Goal: Task Accomplishment & Management: Manage account settings

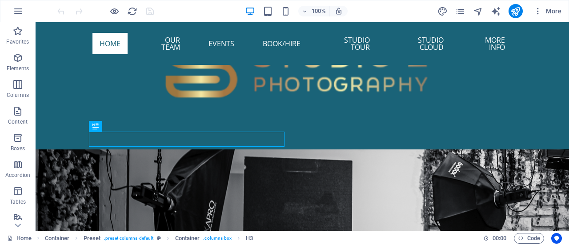
scroll to position [553, 0]
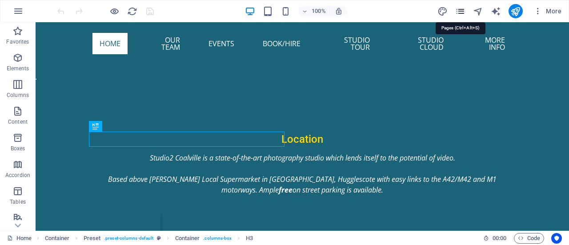
click at [462, 15] on icon "pages" at bounding box center [460, 11] width 10 height 10
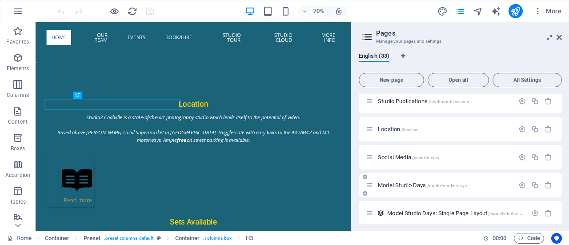
scroll to position [622, 0]
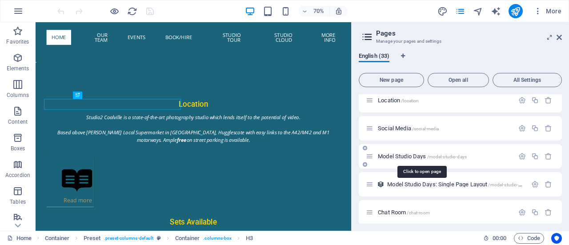
click at [383, 156] on span "Model Studio Days /model-studio-days" at bounding box center [422, 156] width 89 height 7
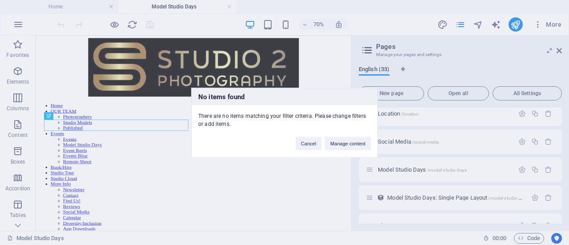
scroll to position [173, 0]
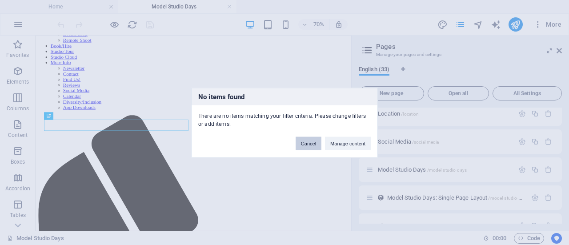
click at [309, 142] on button "Cancel" at bounding box center [308, 142] width 26 height 13
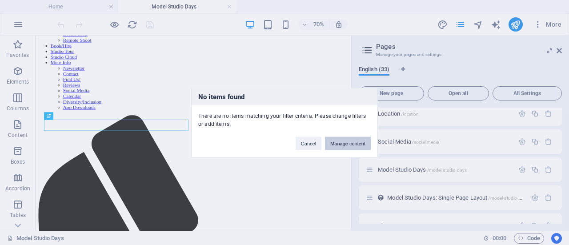
click at [346, 144] on button "Manage content" at bounding box center [348, 142] width 46 height 13
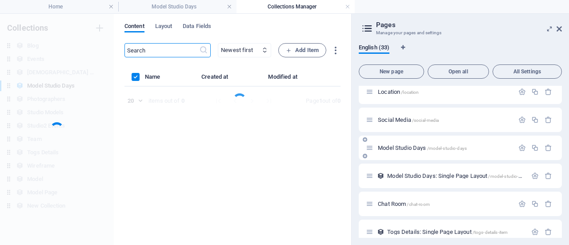
scroll to position [0, 0]
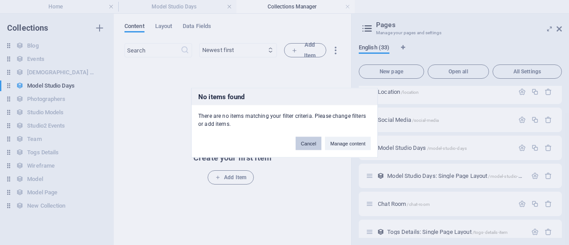
click at [309, 143] on button "Cancel" at bounding box center [308, 142] width 26 height 13
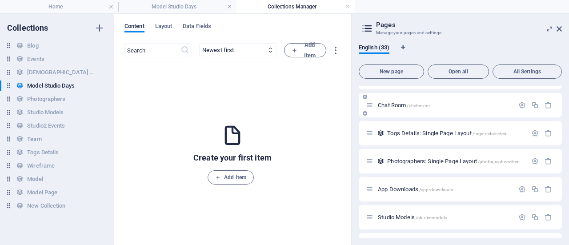
scroll to position [771, 0]
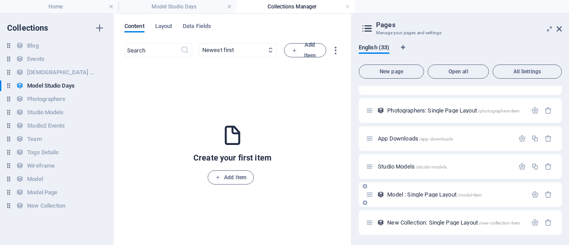
click at [395, 192] on span "Model : Single Page Layout /model-item" at bounding box center [434, 194] width 95 height 7
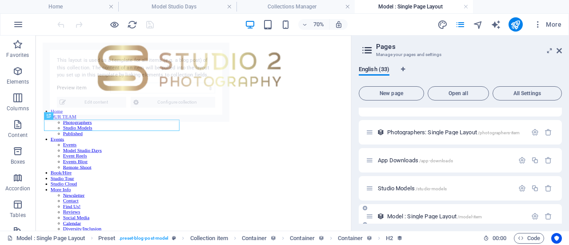
scroll to position [339, 0]
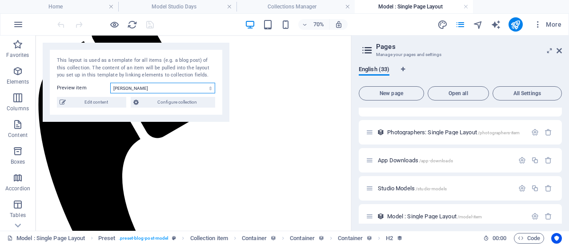
click at [139, 88] on select "[PERSON_NAME] Mercedes [PERSON_NAME] (English Rose) [PERSON_NAME] [PERSON_NAME]…" at bounding box center [162, 88] width 105 height 11
select select "68a96de7018d1092ea0d3d5d"
click at [110, 83] on select "[PERSON_NAME] Mercedes [PERSON_NAME] (English Rose) [PERSON_NAME] [PERSON_NAME]…" at bounding box center [162, 88] width 105 height 11
click at [104, 98] on span "Edit content" at bounding box center [95, 102] width 55 height 11
select select "columns.price_DESC"
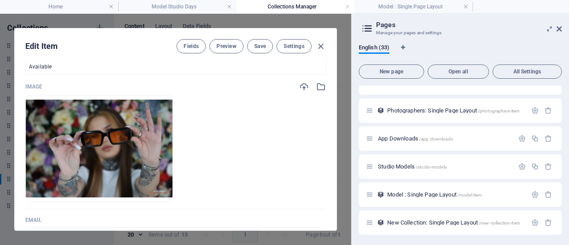
scroll to position [178, 0]
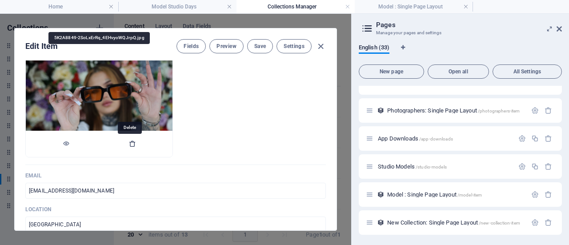
click at [131, 145] on icon "button" at bounding box center [132, 143] width 7 height 7
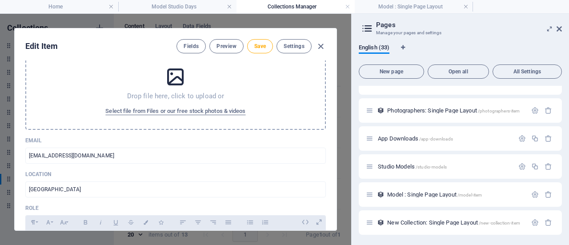
click at [183, 79] on icon at bounding box center [175, 77] width 22 height 22
click at [180, 80] on icon at bounding box center [175, 77] width 22 height 22
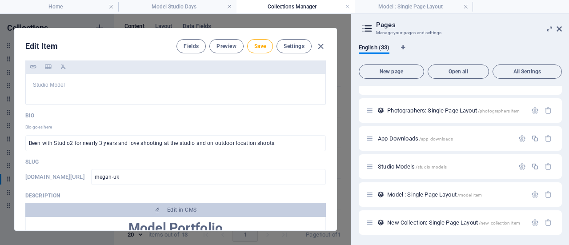
scroll to position [400, 0]
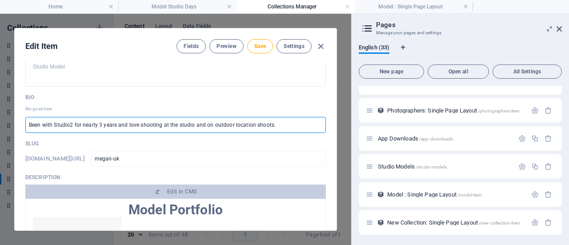
drag, startPoint x: 273, startPoint y: 124, endPoint x: 0, endPoint y: 106, distance: 273.4
click at [2, 106] on div "Edit Item Fields Preview Save Settings Sort Order 8 ​ Name Megan ​ Price from £…" at bounding box center [175, 129] width 351 height 231
paste input "Megan has several years of modelling experience both in studio and on location.…"
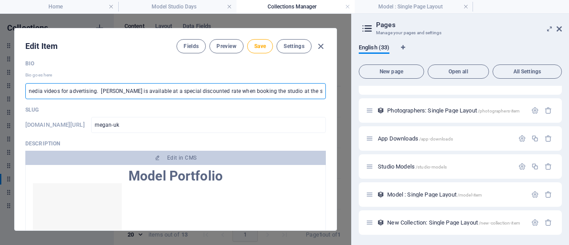
scroll to position [444, 0]
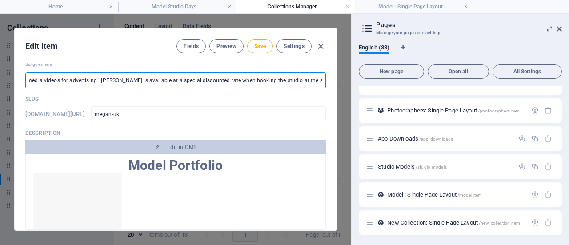
type input "Megan has several years of modelling experience both in studio and on location.…"
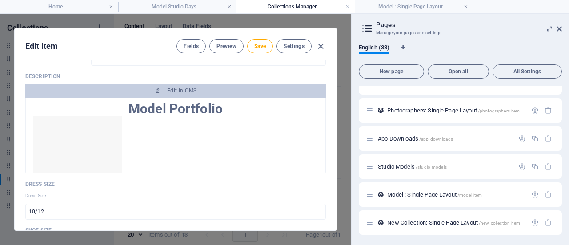
scroll to position [489, 0]
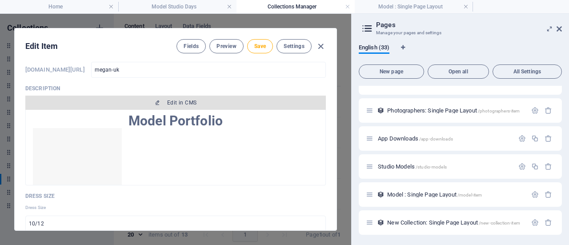
click at [190, 100] on span "Edit in CMS" at bounding box center [181, 102] width 29 height 7
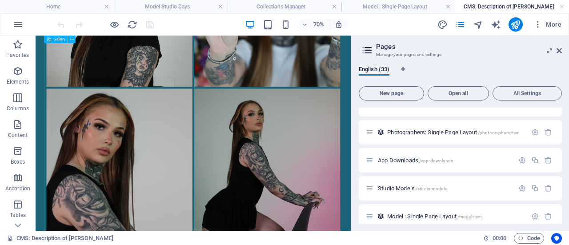
scroll to position [249, 0]
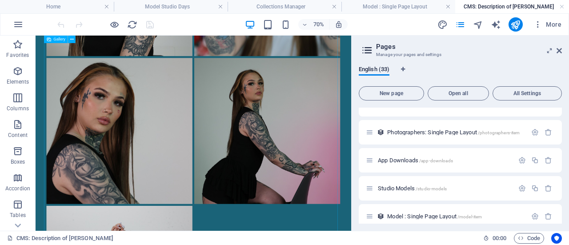
click at [388, 171] on li at bounding box center [366, 171] width 211 height 211
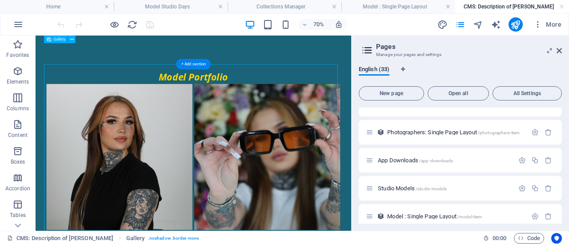
scroll to position [0, 0]
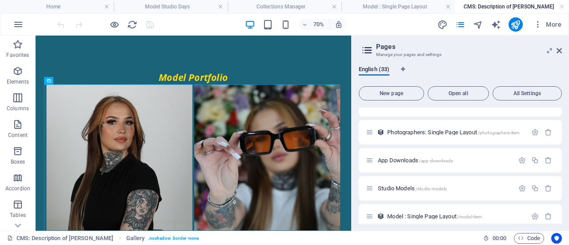
click at [175, 141] on li at bounding box center [155, 209] width 211 height 211
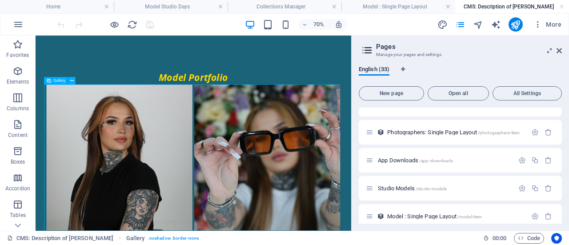
click at [60, 80] on span "Gallery" at bounding box center [59, 81] width 12 height 4
click at [73, 81] on icon at bounding box center [72, 80] width 4 height 7
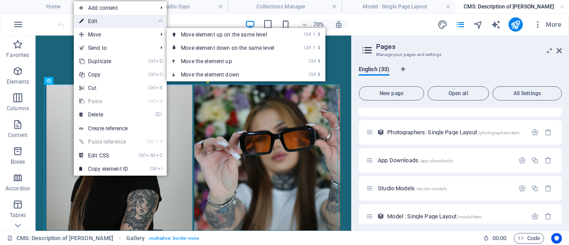
click at [119, 20] on link "⏎ Edit" at bounding box center [104, 21] width 60 height 13
select select "4"
select select "%"
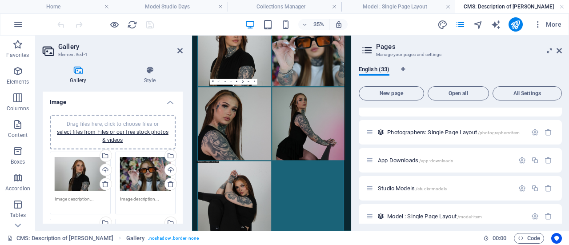
scroll to position [133, 0]
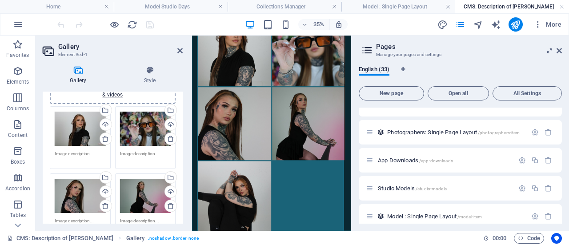
scroll to position [89, 0]
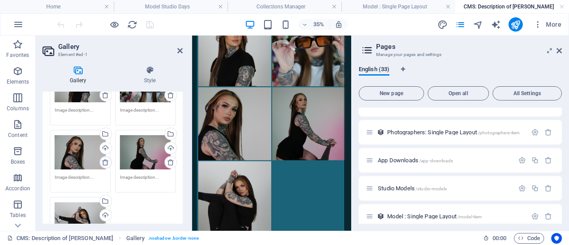
click at [106, 163] on icon at bounding box center [105, 162] width 7 height 7
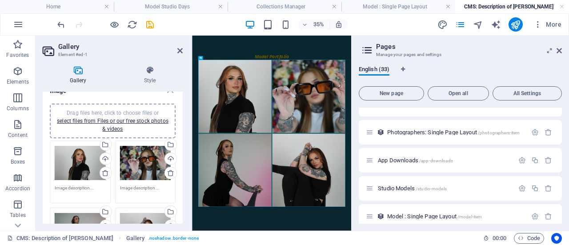
scroll to position [0, 0]
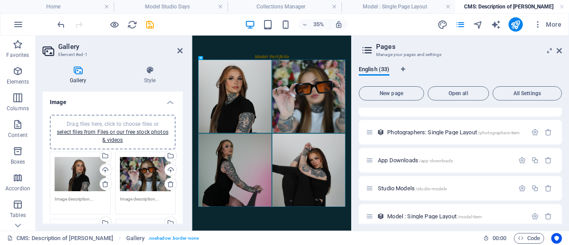
click at [134, 121] on span "Drag files here, click to choose files or select files from Files or our free s…" at bounding box center [113, 132] width 112 height 22
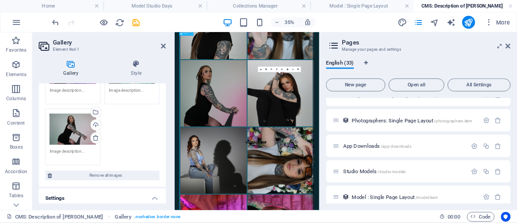
scroll to position [267, 0]
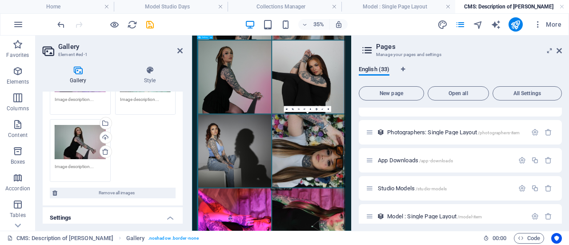
click at [179, 52] on icon at bounding box center [179, 50] width 5 height 7
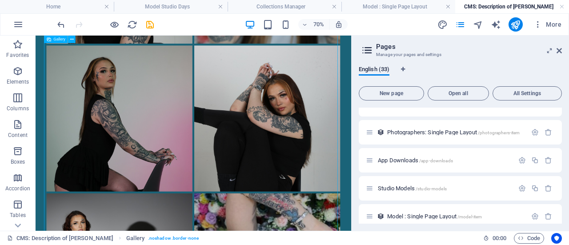
click at [189, 126] on li at bounding box center [155, 153] width 211 height 211
click at [190, 126] on li at bounding box center [155, 153] width 211 height 211
select select "4"
select select "%"
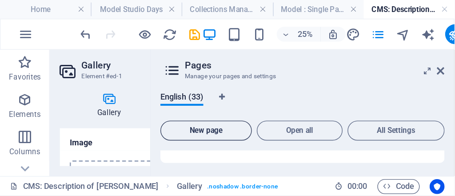
scroll to position [0, 0]
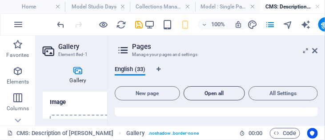
drag, startPoint x: 188, startPoint y: 119, endPoint x: 193, endPoint y: 87, distance: 32.3
click at [193, 88] on div "English (33) New page Open all All Settings Home / Photographers /photographers…" at bounding box center [216, 92] width 217 height 67
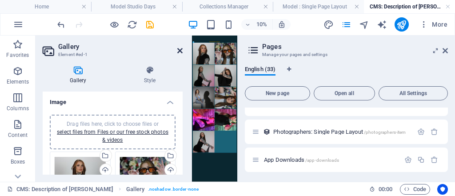
click at [179, 49] on icon at bounding box center [179, 50] width 5 height 7
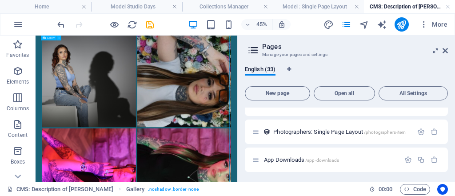
scroll to position [498, 0]
click at [408, 200] on li at bounding box center [365, 133] width 211 height 211
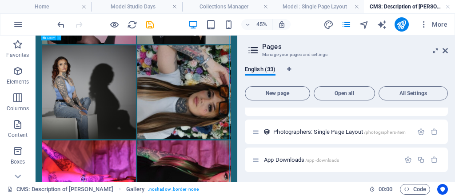
scroll to position [462, 0]
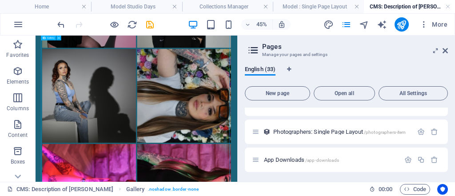
click at [45, 39] on div "Gallery" at bounding box center [48, 38] width 15 height 5
click at [58, 39] on icon at bounding box center [58, 38] width 2 height 4
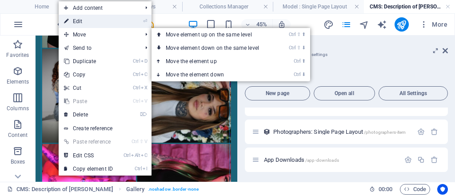
click at [96, 23] on link "⏎ Edit" at bounding box center [89, 21] width 60 height 13
select select "4"
select select "%"
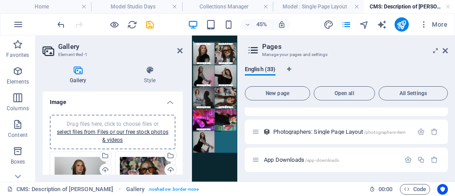
scroll to position [0, 0]
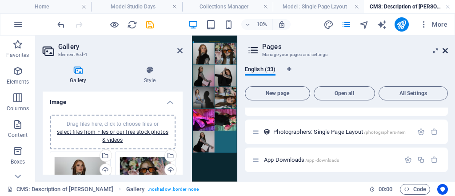
click at [446, 51] on icon at bounding box center [444, 50] width 5 height 7
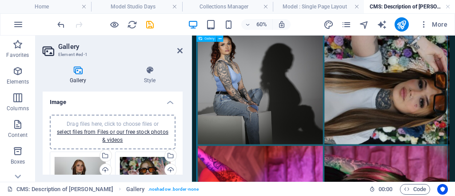
scroll to position [533, 0]
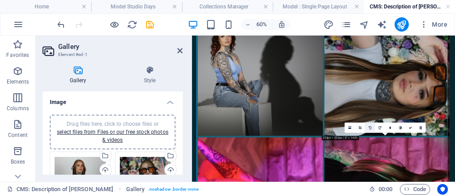
click at [370, 128] on icon at bounding box center [369, 127] width 3 height 3
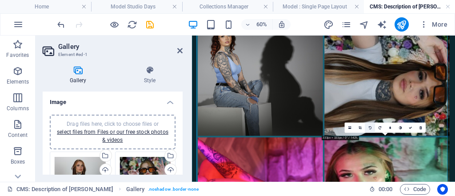
click at [370, 127] on icon at bounding box center [369, 127] width 3 height 3
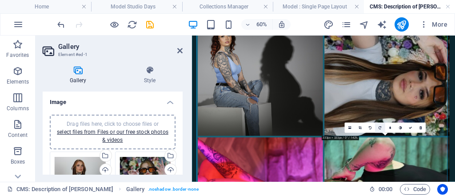
click at [378, 125] on link at bounding box center [380, 128] width 10 height 10
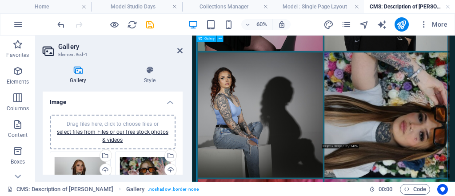
scroll to position [462, 0]
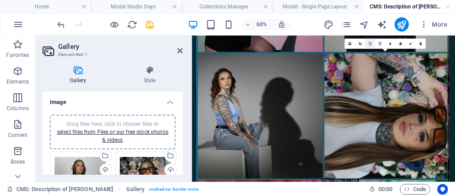
click at [370, 45] on link at bounding box center [370, 44] width 10 height 10
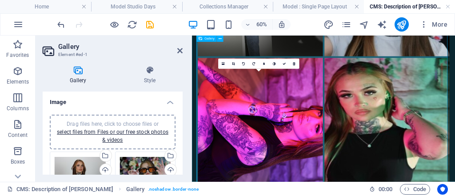
scroll to position [640, 0]
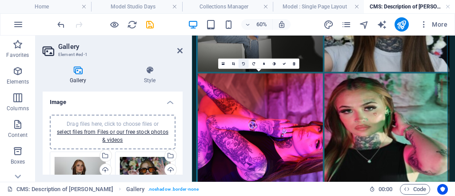
click at [241, 63] on link at bounding box center [243, 64] width 10 height 10
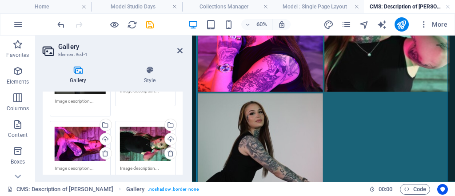
scroll to position [249, 0]
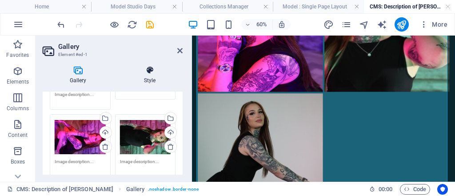
click at [150, 80] on h4 "Style" at bounding box center [150, 75] width 66 height 19
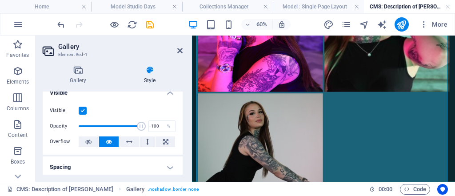
scroll to position [0, 0]
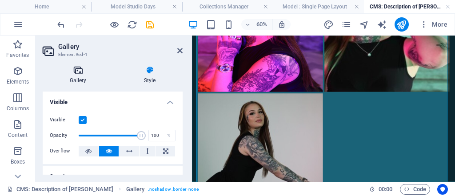
click at [76, 69] on icon at bounding box center [78, 70] width 71 height 9
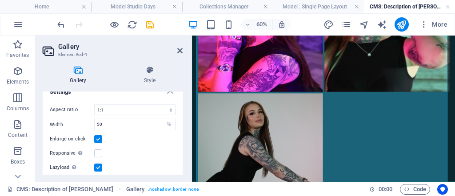
scroll to position [470, 0]
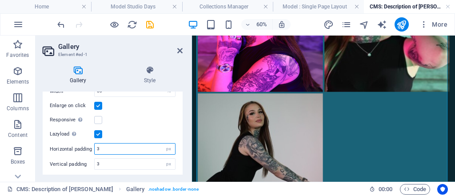
click at [126, 147] on input "3" at bounding box center [135, 148] width 80 height 11
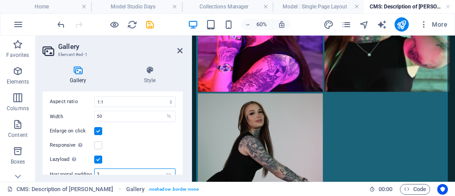
scroll to position [434, 0]
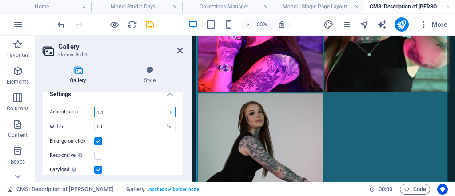
click at [161, 110] on select "No fixed aspect ratio 16:9 16:10 4:3 1:1 1:2 2:1" at bounding box center [134, 112] width 81 height 11
select select "0"
click at [94, 107] on select "No fixed aspect ratio 16:9 16:10 4:3 1:1 1:2 2:1" at bounding box center [134, 112] width 81 height 11
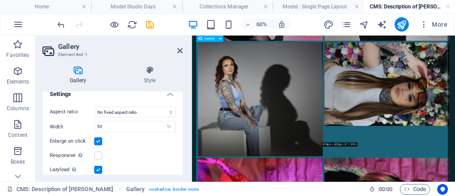
scroll to position [320, 0]
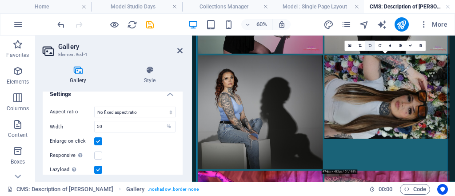
click at [368, 45] on icon at bounding box center [369, 45] width 3 height 3
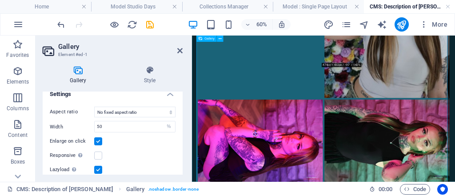
scroll to position [569, 0]
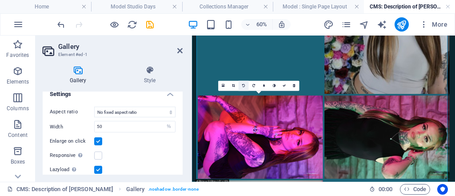
click at [244, 88] on link at bounding box center [243, 86] width 10 height 10
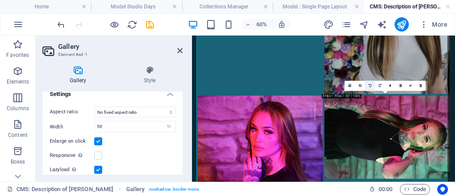
click at [370, 85] on icon at bounding box center [369, 85] width 3 height 3
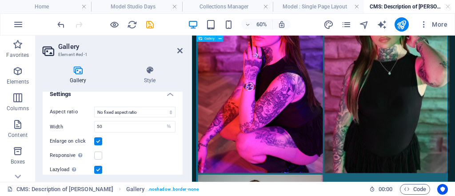
scroll to position [785, 0]
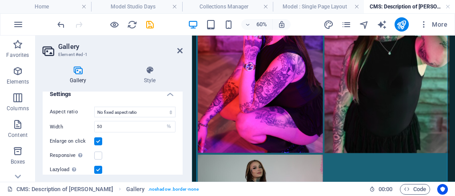
click at [183, 47] on aside "Gallery Element #ed-1 Gallery Style Image Drag files here, click to choose file…" at bounding box center [114, 109] width 156 height 146
click at [151, 25] on icon "save" at bounding box center [150, 25] width 10 height 10
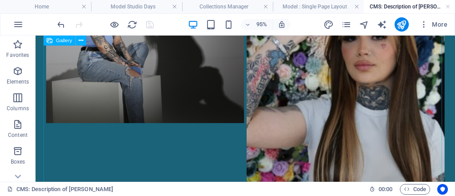
scroll to position [343, 0]
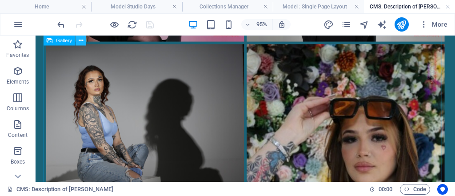
click at [81, 43] on icon at bounding box center [81, 40] width 4 height 9
click at [84, 43] on button at bounding box center [81, 41] width 10 height 10
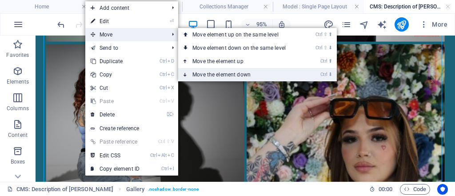
click at [224, 73] on link "Ctrl ⬇ Move the element down" at bounding box center [240, 74] width 125 height 13
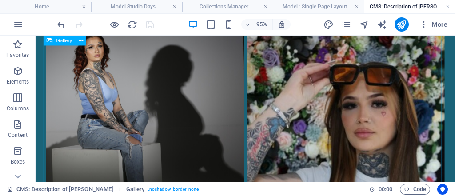
scroll to position [379, 0]
click at [187, 107] on li at bounding box center [150, 165] width 211 height 315
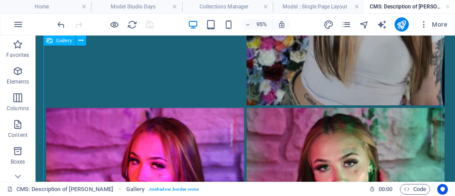
scroll to position [486, 0]
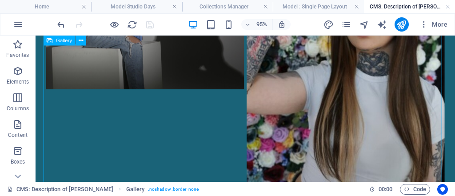
click at [60, 114] on li at bounding box center [150, 58] width 211 height 315
select select "%"
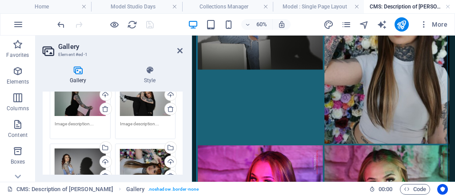
scroll to position [213, 0]
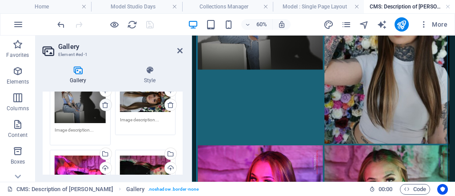
click at [105, 105] on icon at bounding box center [105, 104] width 7 height 7
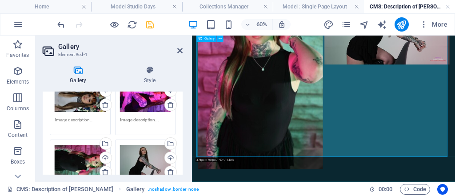
scroll to position [786, 0]
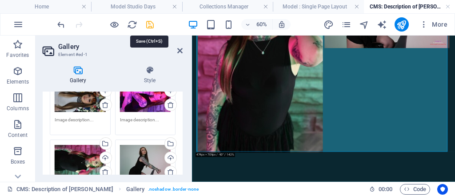
click at [148, 28] on icon "save" at bounding box center [150, 25] width 10 height 10
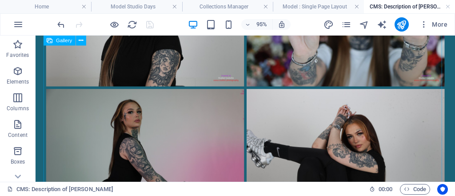
scroll to position [107, 0]
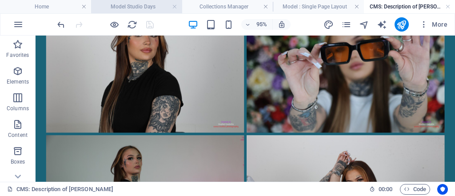
click at [142, 3] on h4 "Model Studio Days" at bounding box center [136, 7] width 91 height 10
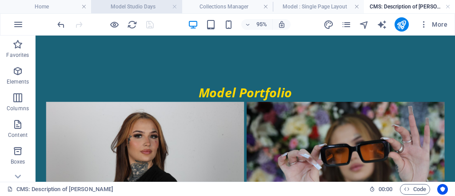
scroll to position [173, 0]
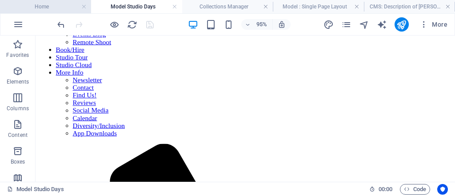
click at [54, 9] on h4 "Home" at bounding box center [45, 7] width 91 height 10
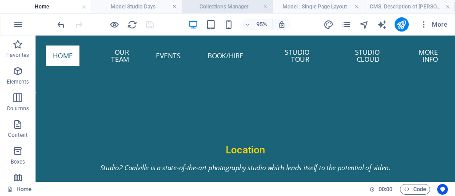
scroll to position [549, 0]
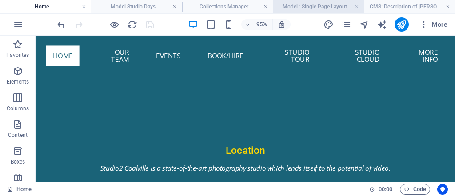
click at [323, 8] on h4 "Model : Single Page Layout" at bounding box center [318, 7] width 91 height 10
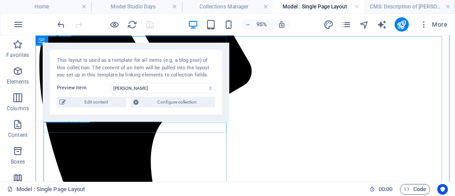
scroll to position [446, 0]
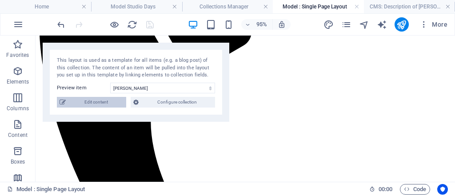
click at [108, 106] on span "Edit content" at bounding box center [95, 102] width 55 height 11
type input "East Midlands Studio Model -- Megan"
type input "megan-uk"
type textarea "Meet Megan, an athletic studio model in the East Midlands, available from £30/h…"
type input "studio model East Midlands, athletic model for hire, fashion model, clothed urb…"
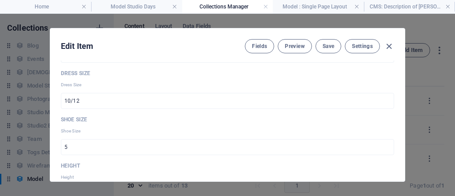
scroll to position [603, 0]
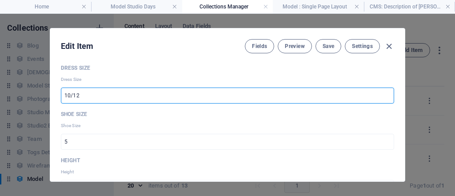
drag, startPoint x: 90, startPoint y: 96, endPoint x: 0, endPoint y: 71, distance: 93.4
click at [3, 71] on div "Edit Item Fields Preview Save Settings Sort Order 8 ​ Name Megan ​ Price from £…" at bounding box center [227, 105] width 455 height 182
type input "6"
type input "8"
click at [93, 142] on input "5" at bounding box center [227, 142] width 333 height 16
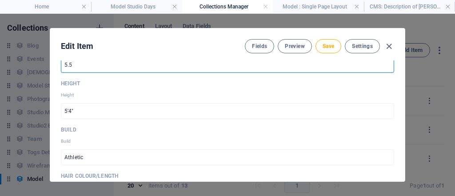
scroll to position [710, 0]
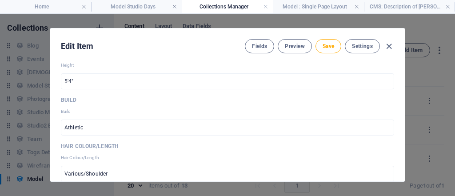
type input "5.5"
click at [69, 79] on input "5'4"" at bounding box center [227, 81] width 333 height 16
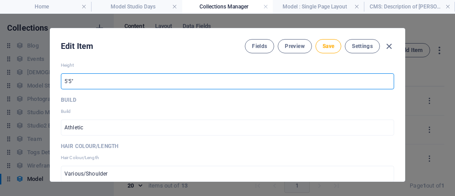
type input "5'5""
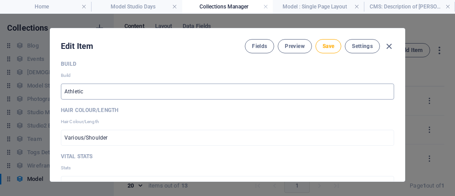
scroll to position [781, 0]
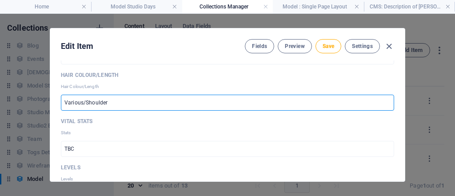
drag, startPoint x: 136, startPoint y: 100, endPoint x: 16, endPoint y: 95, distance: 120.5
click at [16, 95] on div "Edit Item Fields Preview Save Settings Sort Order 8 ​ Name Megan ​ Price from £…" at bounding box center [227, 105] width 455 height 182
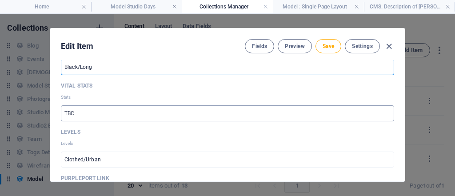
type input "Black/Long"
drag, startPoint x: 188, startPoint y: 113, endPoint x: 173, endPoint y: 112, distance: 15.2
click at [173, 112] on input "TBC" at bounding box center [227, 113] width 333 height 16
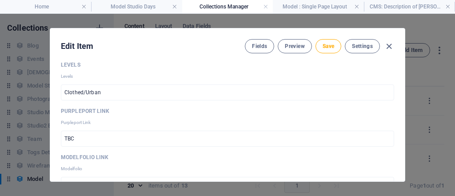
scroll to position [852, 0]
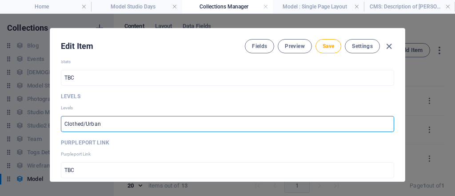
click at [159, 123] on input "Clothed/Urban" at bounding box center [227, 124] width 333 height 16
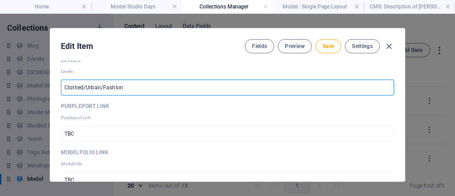
scroll to position [923, 0]
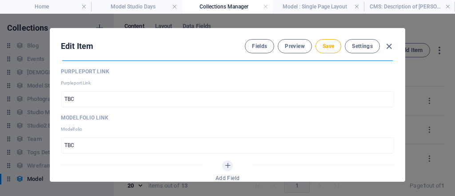
type input "Clothed/Urban/Fashion"
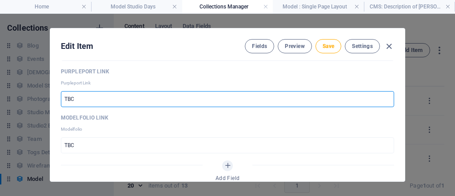
drag, startPoint x: 100, startPoint y: 97, endPoint x: 55, endPoint y: 85, distance: 46.8
click at [56, 85] on div "Sort Order 8 ​ Name Megan ​ Price from £30/hr ​ Availability Availability Avail…" at bounding box center [227, 120] width 355 height 121
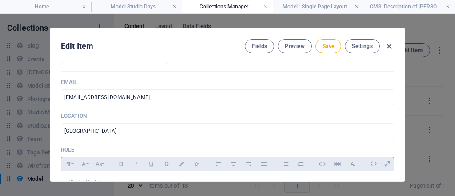
scroll to position [319, 0]
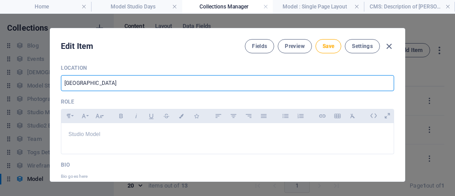
drag, startPoint x: 131, startPoint y: 84, endPoint x: 0, endPoint y: 41, distance: 137.4
click at [0, 42] on div "Edit Item Fields Preview Save Settings Sort Order 8 ​ Name Megan ​ Price from £…" at bounding box center [227, 105] width 455 height 182
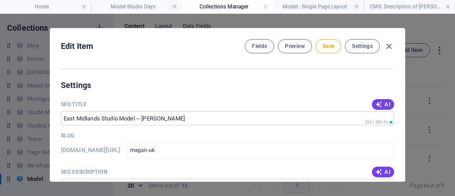
scroll to position [1066, 0]
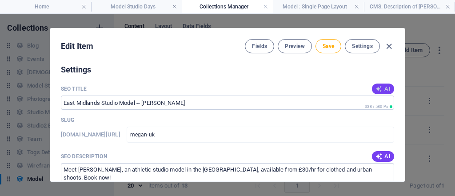
type input "[GEOGRAPHIC_DATA]"
click at [372, 91] on button "AI" at bounding box center [383, 89] width 22 height 11
type input "Urban & Fashion Model: Megan"
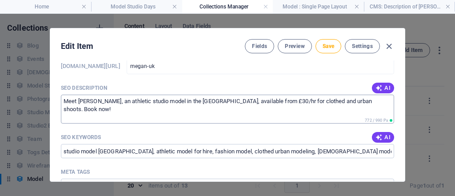
scroll to position [1137, 0]
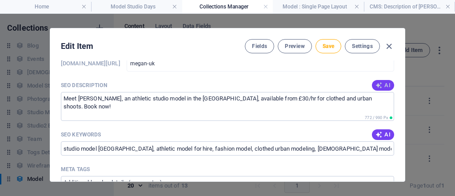
click at [384, 84] on span "AI" at bounding box center [382, 85] width 15 height 7
type textarea "Discover Megan, an experienced studio model in Leicestershire, available for ur…"
click at [376, 133] on icon "button" at bounding box center [378, 134] width 7 height 7
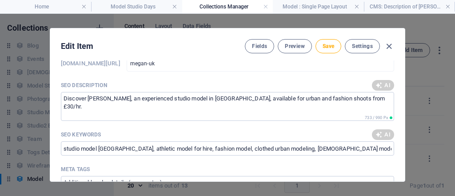
type input "studio model, fashion photography, urban shoots, portrait photographer, Leicest…"
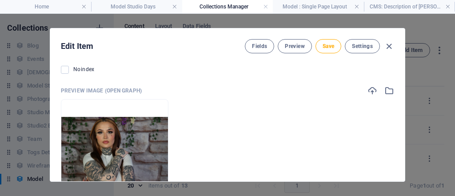
scroll to position [1462, 0]
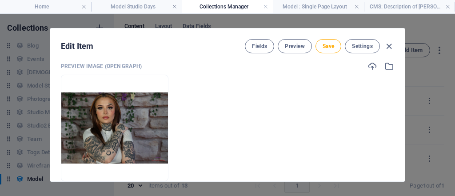
click at [141, 164] on icon "button" at bounding box center [137, 167] width 7 height 7
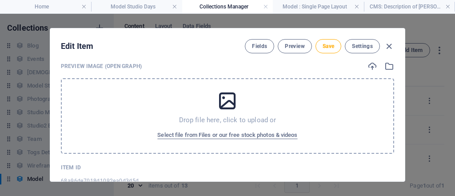
click at [232, 90] on icon at bounding box center [227, 101] width 22 height 22
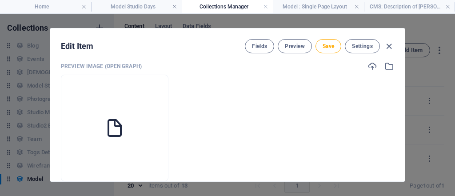
scroll to position [1423, 0]
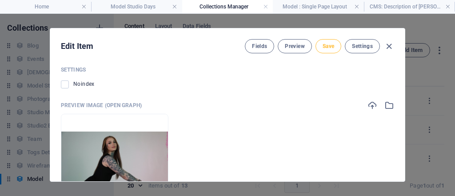
click at [332, 46] on span "Save" at bounding box center [329, 46] width 12 height 7
click at [388, 45] on icon "button" at bounding box center [389, 46] width 10 height 10
type input "megan-uk"
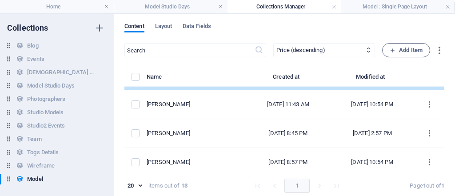
scroll to position [213, 0]
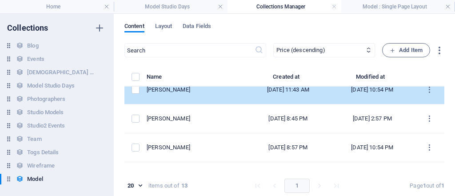
click at [207, 93] on td "[PERSON_NAME]" at bounding box center [197, 90] width 100 height 29
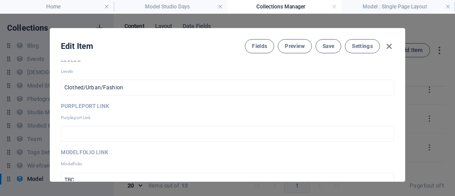
scroll to position [924, 0]
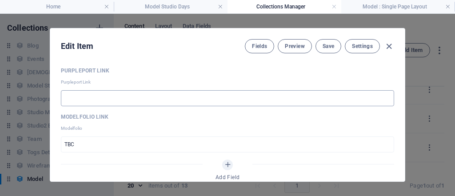
click at [151, 98] on input "text" at bounding box center [227, 98] width 333 height 16
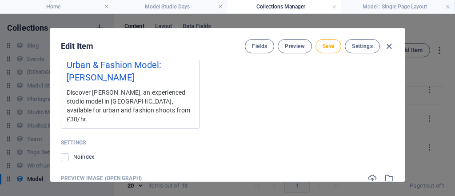
scroll to position [1386, 0]
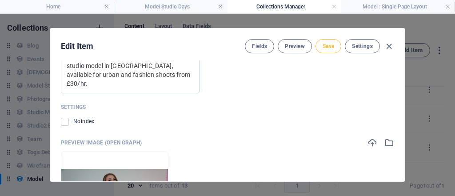
type input "TBC"
click at [335, 46] on button "Save" at bounding box center [328, 46] width 26 height 14
click at [389, 42] on icon "button" at bounding box center [389, 46] width 10 height 10
type input "megan-uk"
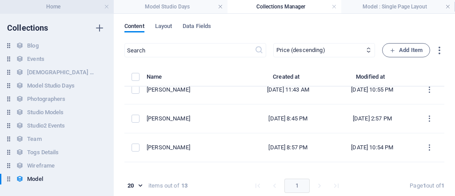
click at [90, 9] on h4 "Home" at bounding box center [57, 7] width 114 height 10
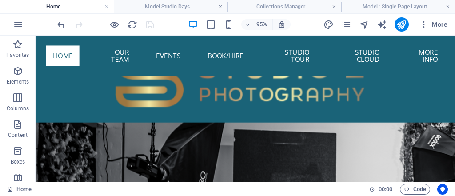
scroll to position [549, 0]
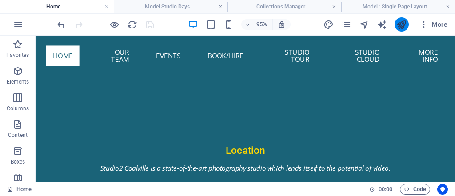
click at [396, 25] on button "publish" at bounding box center [401, 24] width 14 height 14
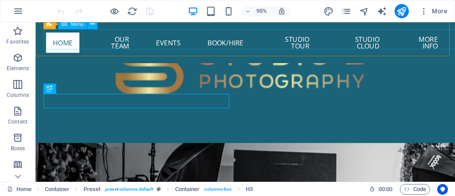
scroll to position [587, 0]
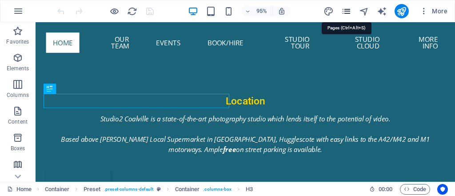
click at [349, 10] on icon "pages" at bounding box center [346, 11] width 10 height 10
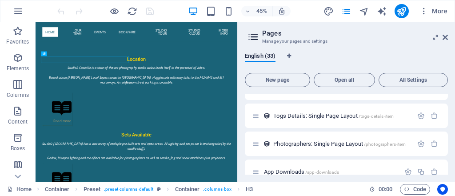
scroll to position [843, 0]
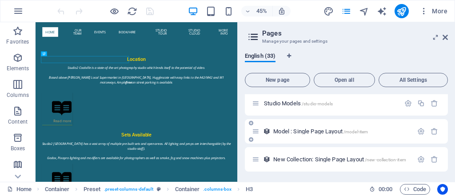
click at [322, 131] on span "Model : Single Page Layout /model-item" at bounding box center [320, 131] width 95 height 7
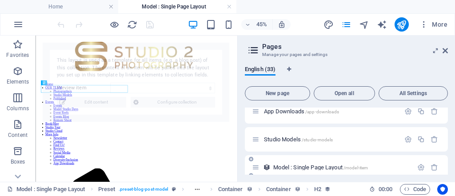
scroll to position [315, 0]
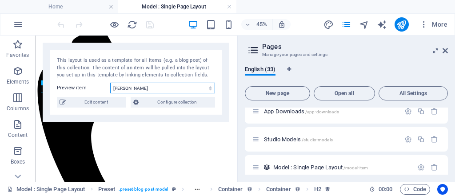
click at [141, 85] on select "[PERSON_NAME] Mercedes [PERSON_NAME] (English Rose) [PERSON_NAME] [PERSON_NAME]…" at bounding box center [162, 88] width 105 height 11
select select "68a96de7018d1092ea0d3d5a"
click at [110, 83] on select "[PERSON_NAME] Mercedes [PERSON_NAME] (English Rose) [PERSON_NAME] [PERSON_NAME]…" at bounding box center [162, 88] width 105 height 11
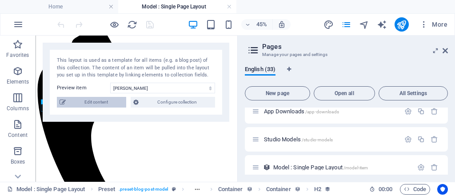
click at [111, 102] on span "Edit content" at bounding box center [95, 102] width 55 height 11
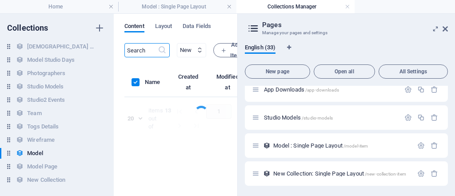
scroll to position [31, 0]
select select "columns.price_DESC"
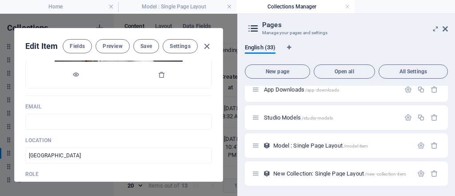
scroll to position [249, 0]
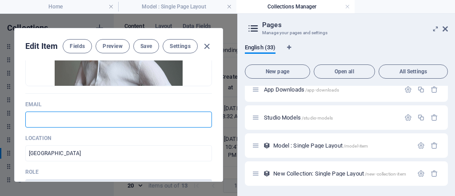
click at [150, 120] on input "text" at bounding box center [118, 120] width 187 height 16
type input "[EMAIL_ADDRESS][DOMAIN_NAME]"
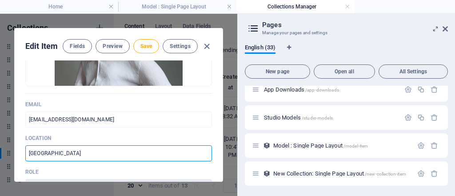
drag, startPoint x: 134, startPoint y: 153, endPoint x: 0, endPoint y: 79, distance: 153.1
click at [0, 90] on div "Edit Item Fields Preview Save Settings Sort Order 10 ​ Name [PERSON_NAME] ​ Pri…" at bounding box center [118, 105] width 237 height 182
type input "K"
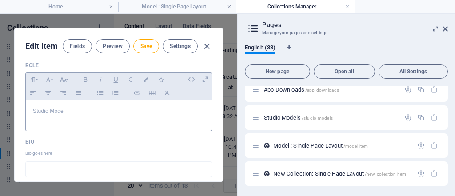
scroll to position [426, 0]
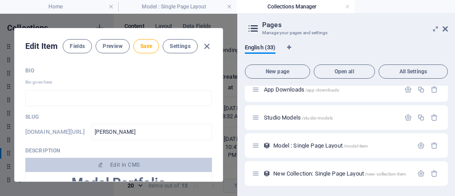
type input "[GEOGRAPHIC_DATA]"
click at [99, 96] on input "text" at bounding box center [118, 98] width 187 height 16
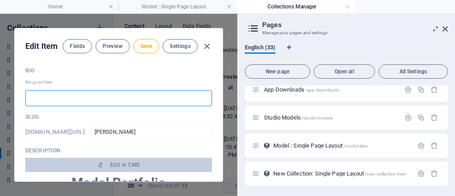
paste input "[PERSON_NAME] has been in the creative arena since she was a teenager and is sk…"
type input "[PERSON_NAME] has been in the creative arena since she was a teenager and is sk…"
click at [149, 45] on span "Save" at bounding box center [146, 46] width 12 height 7
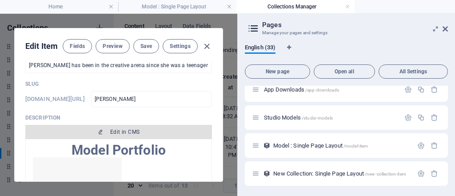
scroll to position [498, 0]
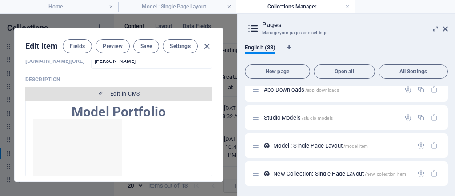
click at [159, 95] on span "Edit in CMS" at bounding box center [118, 93] width 179 height 7
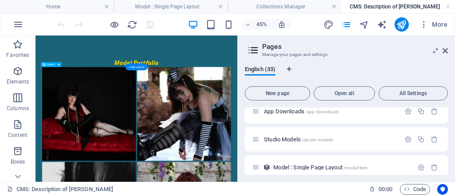
scroll to position [0, 0]
click at [52, 64] on span "Gallery" at bounding box center [51, 65] width 8 height 2
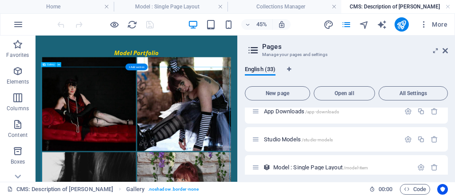
scroll to position [36, 0]
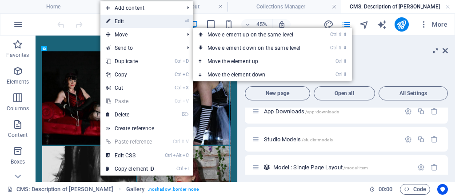
click at [142, 22] on link "⏎ Edit" at bounding box center [130, 21] width 60 height 13
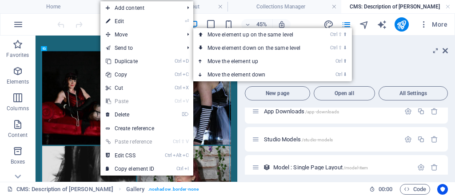
select select "4"
select select "%"
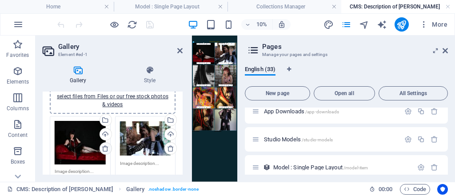
click at [107, 150] on icon at bounding box center [105, 148] width 7 height 7
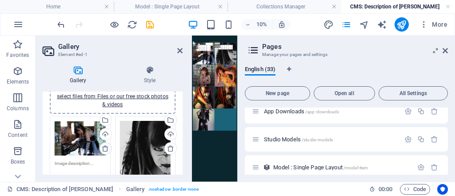
click at [107, 150] on icon at bounding box center [105, 148] width 7 height 7
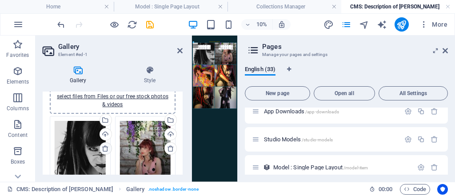
click at [105, 148] on icon at bounding box center [105, 148] width 7 height 7
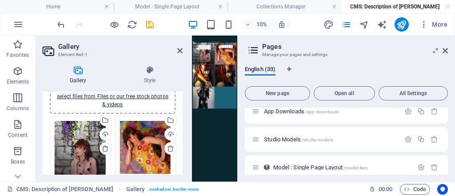
click at [105, 148] on icon at bounding box center [105, 148] width 7 height 7
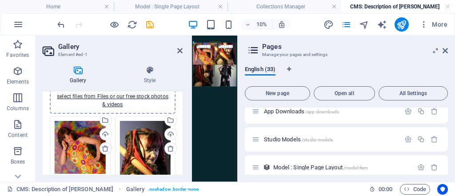
click at [105, 148] on icon at bounding box center [105, 148] width 7 height 7
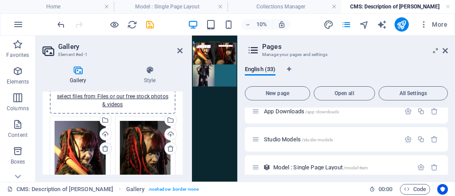
click at [105, 148] on icon at bounding box center [105, 148] width 7 height 7
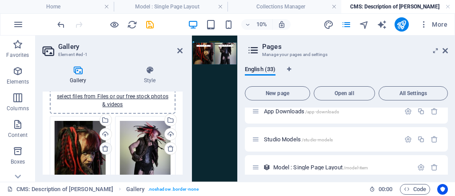
click at [105, 148] on icon at bounding box center [105, 148] width 7 height 7
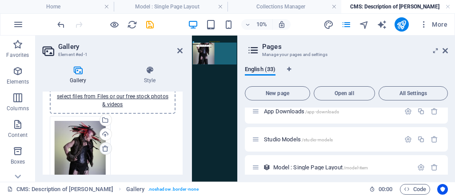
click at [105, 148] on icon at bounding box center [105, 148] width 7 height 7
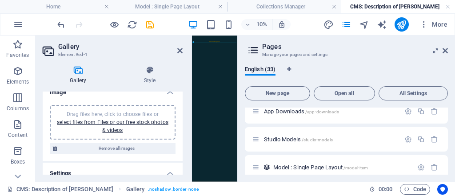
scroll to position [0, 0]
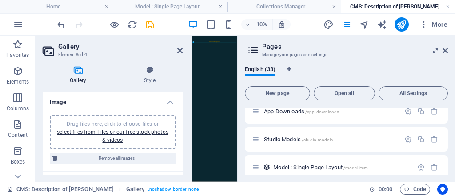
click at [118, 121] on span "Drag files here, click to choose files or select files from Files or our free s…" at bounding box center [113, 132] width 112 height 22
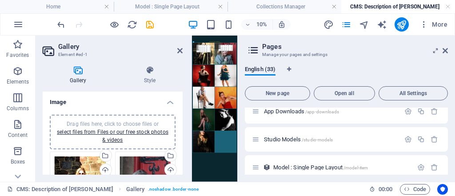
click at [105, 123] on span "Drag files here, click to choose files or select files from Files or our free s…" at bounding box center [113, 132] width 112 height 22
click at [152, 26] on icon "save" at bounding box center [150, 25] width 10 height 10
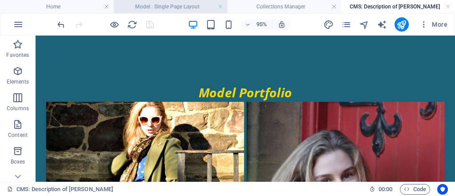
click at [188, 7] on h4 "Model : Single Page Layout" at bounding box center [171, 7] width 114 height 10
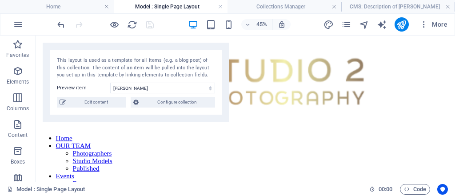
scroll to position [315, 0]
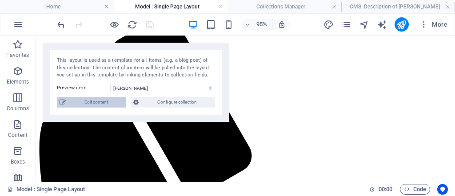
click at [114, 99] on span "Edit content" at bounding box center [95, 102] width 55 height 11
type input "[PERSON_NAME]"
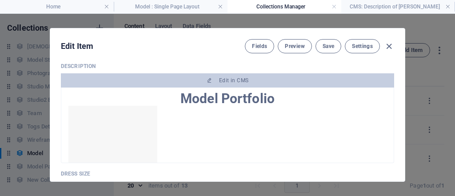
scroll to position [532, 0]
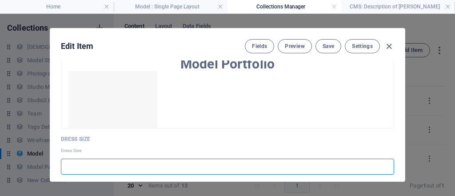
click at [136, 163] on input "text" at bounding box center [227, 167] width 333 height 16
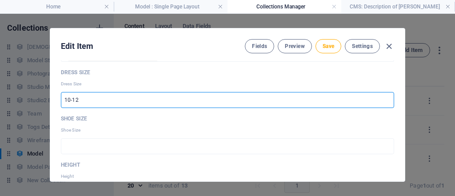
scroll to position [603, 0]
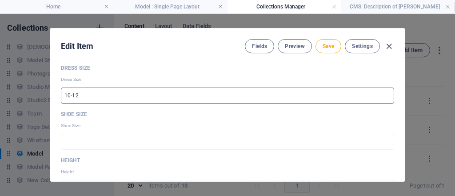
type input "10-12"
click at [123, 141] on input "text" at bounding box center [227, 142] width 333 height 16
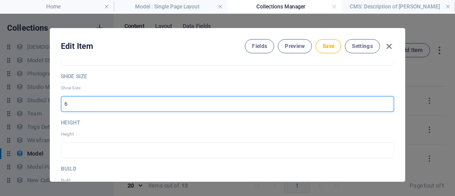
scroll to position [674, 0]
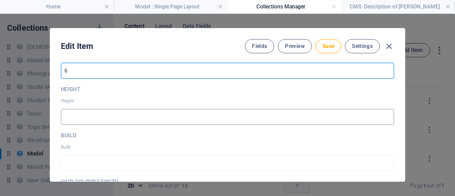
type input "6"
click at [157, 113] on input "text" at bounding box center [227, 117] width 333 height 16
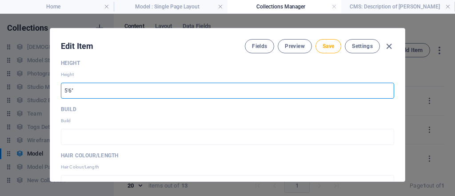
scroll to position [710, 0]
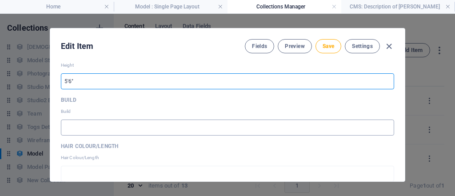
type input "5'6""
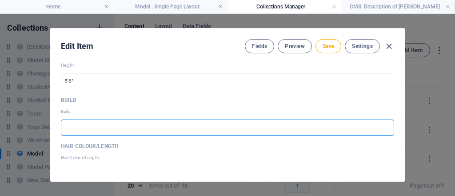
click at [109, 127] on input "text" at bounding box center [227, 127] width 333 height 16
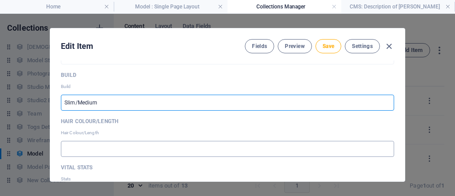
scroll to position [745, 0]
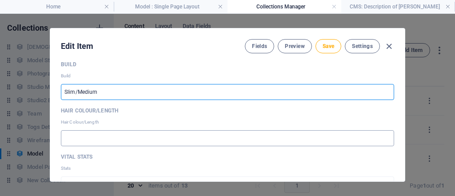
type input "Slim/Medium"
click at [219, 138] on input "text" at bounding box center [227, 138] width 333 height 16
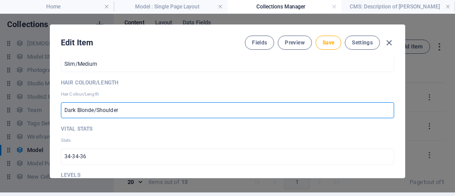
scroll to position [781, 0]
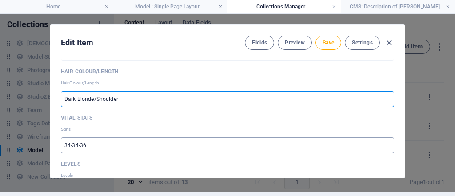
type input "Dark Blonde/Shoulder"
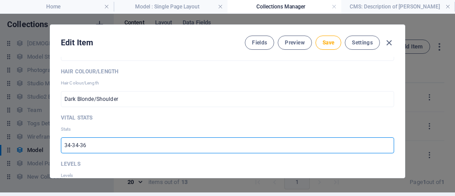
drag, startPoint x: 86, startPoint y: 141, endPoint x: 0, endPoint y: 114, distance: 89.9
click at [0, 124] on div "Edit Item Fields Preview Save Settings Sort Order 10 ​ Name [PERSON_NAME] ​ Pri…" at bounding box center [227, 101] width 455 height 182
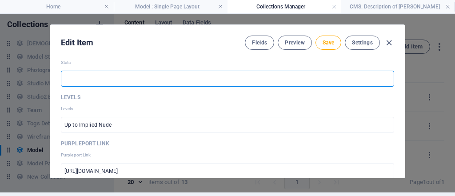
scroll to position [888, 0]
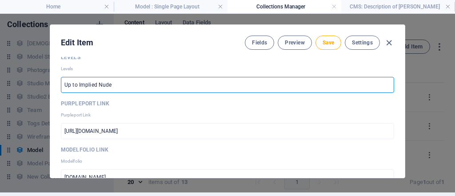
drag, startPoint x: 138, startPoint y: 82, endPoint x: 0, endPoint y: 54, distance: 140.5
click at [7, 53] on div "Edit Item Fields Preview Save Settings Sort Order 10 ​ Name [PERSON_NAME] ​ Pri…" at bounding box center [227, 101] width 455 height 182
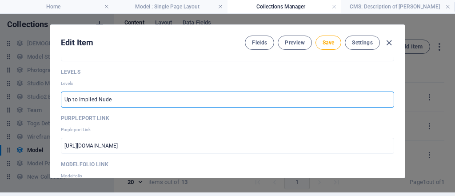
paste input "up to swim wear, (however open to creative ideas and discussion on levels up to…"
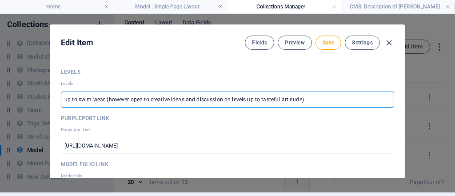
click at [67, 99] on input "up to swim wear, (however open to creative ideas and discussion on levels up to…" at bounding box center [227, 100] width 333 height 16
click at [92, 97] on input "Up to swim wear, (however open to creative ideas and discussion on levels up to…" at bounding box center [227, 100] width 333 height 16
click at [104, 99] on input "Up to swimwear, (however open to creative ideas and discussion on levels up to …" at bounding box center [227, 100] width 333 height 16
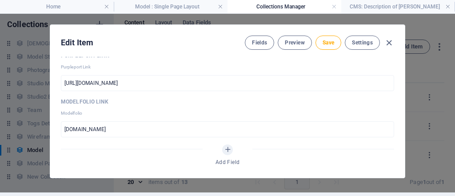
scroll to position [944, 0]
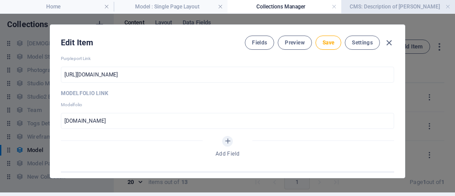
type input "Up to swimwear (however open to creative ideas and discussion on levels up to t…"
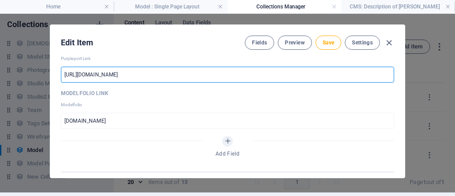
scroll to position [885, 0]
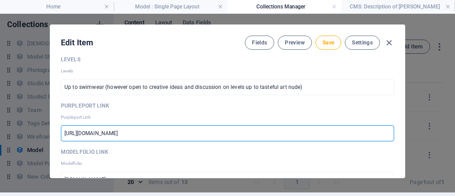
drag, startPoint x: 202, startPoint y: 72, endPoint x: 35, endPoint y: 45, distance: 169.2
click at [38, 47] on div "Edit Item Fields Preview Save Settings Sort Order 10 ​ Name [PERSON_NAME] ​ Pri…" at bounding box center [227, 101] width 455 height 182
paste input "elizabethtaylor"
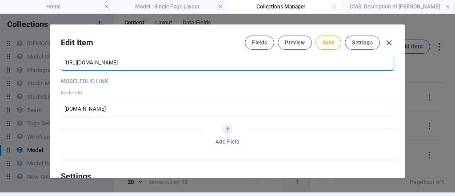
scroll to position [956, 0]
type input "[URL][DOMAIN_NAME]"
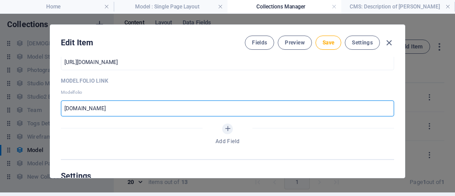
drag, startPoint x: 187, startPoint y: 106, endPoint x: 0, endPoint y: 36, distance: 200.2
click at [0, 36] on div "Edit Item Fields Preview Save Settings Sort Order 10 ​ Name [PERSON_NAME] ​ Pri…" at bounding box center [227, 101] width 455 height 182
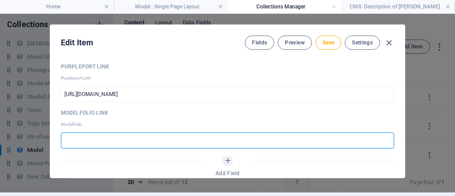
scroll to position [965, 0]
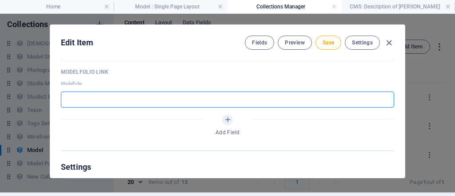
paste input "[URL][DOMAIN_NAME]"
type input "[URL][DOMAIN_NAME]"
drag, startPoint x: 295, startPoint y: 100, endPoint x: 0, endPoint y: 30, distance: 303.4
click at [0, 46] on div "Edit Item Fields Preview Save Settings Sort Order 10 ​ Name [PERSON_NAME] ​ Pri…" at bounding box center [227, 101] width 455 height 182
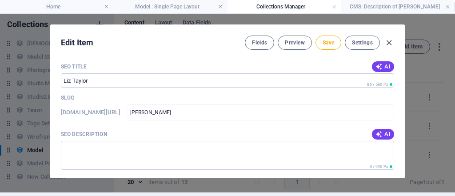
scroll to position [1089, 0]
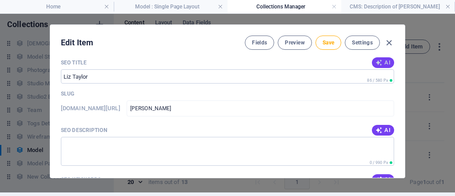
click at [383, 63] on span "AI" at bounding box center [382, 62] width 15 height 7
type input "Versatile Studio Model [PERSON_NAME]"
click at [385, 130] on span "AI" at bounding box center [382, 130] width 15 height 7
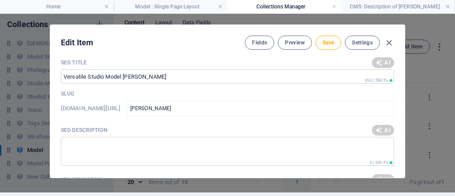
type textarea "Discover [PERSON_NAME], a versatile studio model in [GEOGRAPHIC_DATA]. Availabl…"
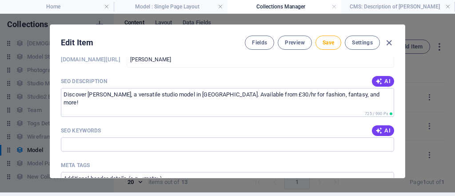
scroll to position [1160, 0]
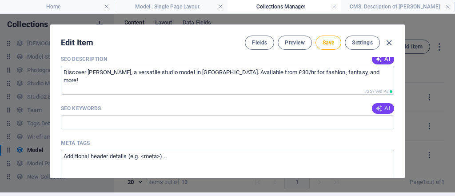
click at [382, 107] on span "AI" at bounding box center [382, 108] width 15 height 7
type input "[PERSON_NAME] model, Leicestershire studio model, versatile fashion model, crea…"
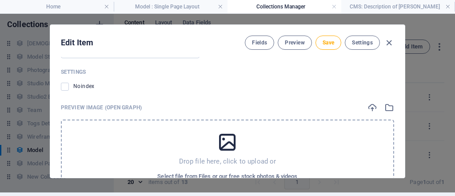
scroll to position [1444, 0]
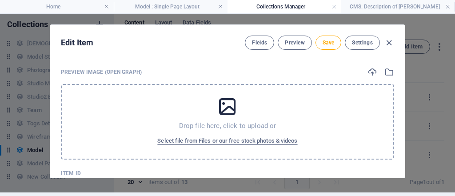
click at [229, 108] on icon at bounding box center [227, 107] width 22 height 22
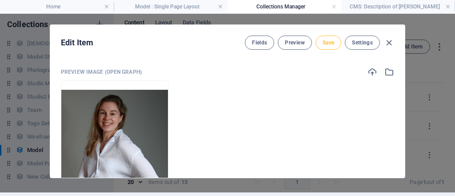
click at [331, 42] on span "Save" at bounding box center [329, 42] width 12 height 7
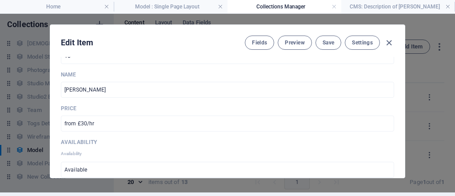
scroll to position [0, 0]
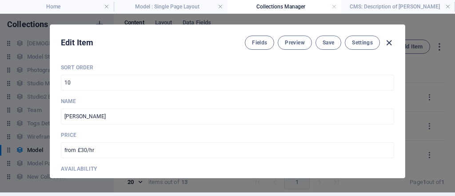
click at [384, 40] on icon "button" at bounding box center [389, 43] width 10 height 10
type input "[PERSON_NAME]"
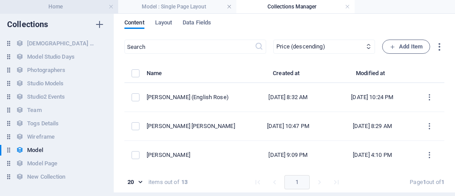
click at [75, 6] on h4 "Home" at bounding box center [59, 7] width 118 height 10
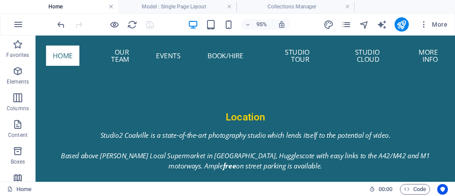
scroll to position [583, 0]
click at [398, 25] on icon "publish" at bounding box center [401, 25] width 10 height 10
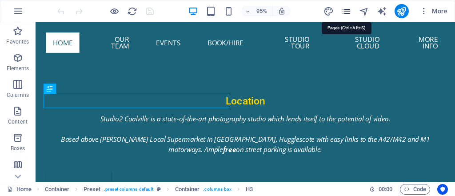
click at [349, 11] on icon "pages" at bounding box center [346, 11] width 10 height 10
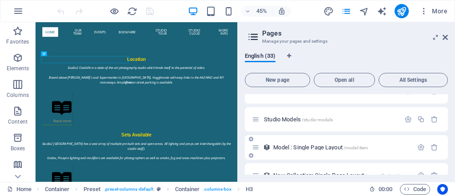
scroll to position [843, 0]
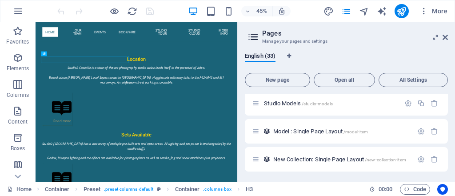
click at [293, 130] on span "Model : Single Page Layout /model-item" at bounding box center [320, 131] width 95 height 7
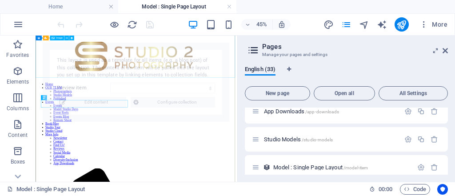
scroll to position [315, 0]
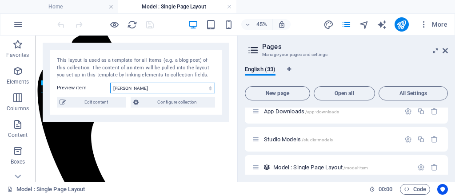
click at [124, 88] on select "[PERSON_NAME] Mercedes [PERSON_NAME] (English Rose) [PERSON_NAME] [PERSON_NAME]…" at bounding box center [162, 88] width 105 height 11
select select "68a96de7018d1092ea0d3d5e"
click at [110, 83] on select "[PERSON_NAME] Mercedes [PERSON_NAME] (English Rose) [PERSON_NAME] [PERSON_NAME]…" at bounding box center [162, 88] width 105 height 11
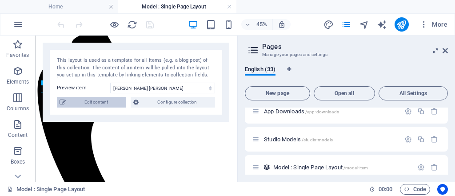
click at [108, 102] on span "Edit content" at bounding box center [95, 102] width 55 height 11
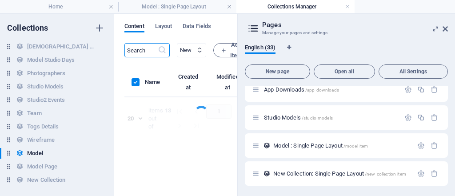
scroll to position [31, 0]
select select "columns.price_DESC"
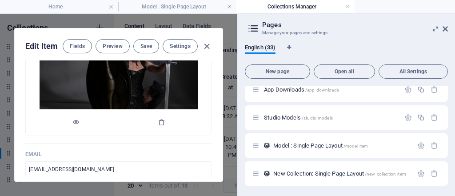
scroll to position [178, 0]
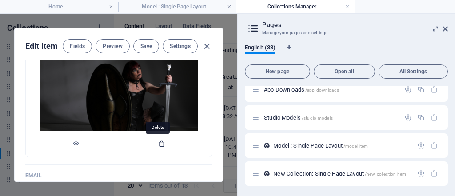
click at [158, 144] on icon "button" at bounding box center [161, 143] width 7 height 7
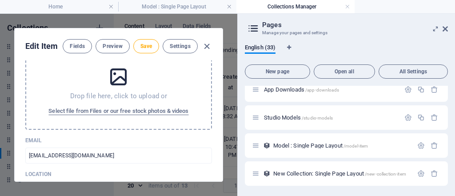
click at [118, 68] on icon at bounding box center [119, 77] width 22 height 22
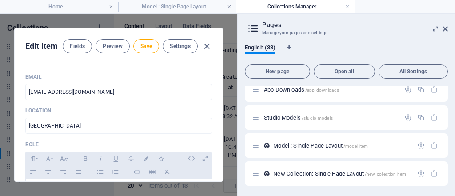
scroll to position [284, 0]
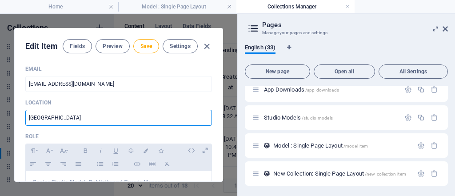
drag, startPoint x: 120, startPoint y: 119, endPoint x: 0, endPoint y: 106, distance: 121.1
click at [1, 110] on div "Edit Item Fields Preview Save Settings Sort Order 2 ​ Name Natasha Louise ​ Pri…" at bounding box center [118, 105] width 237 height 182
type input "[GEOGRAPHIC_DATA]"
click at [30, 78] on input "[EMAIL_ADDRESS][DOMAIN_NAME]" at bounding box center [118, 84] width 187 height 16
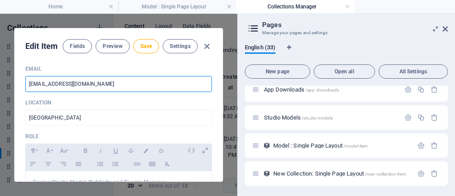
click at [30, 81] on input "[EMAIL_ADDRESS][DOMAIN_NAME]" at bounding box center [118, 84] width 187 height 16
click at [37, 83] on input "[EMAIL_ADDRESS][DOMAIN_NAME]" at bounding box center [118, 84] width 187 height 16
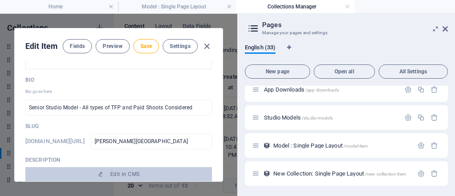
scroll to position [426, 0]
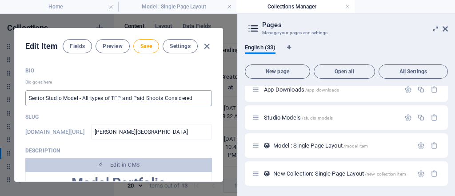
type input "natashalouise@studio2.photography"
drag, startPoint x: 191, startPoint y: 99, endPoint x: 33, endPoint y: 89, distance: 158.0
click at [48, 90] on input "Senior Studio Model - All types of TFP and Paid Shoots Considered" at bounding box center [118, 98] width 187 height 16
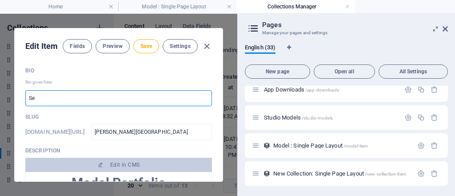
type input "S"
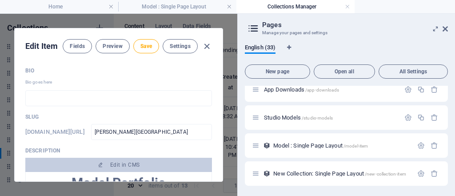
click at [225, 175] on div "Edit Item Fields Preview Save Settings Sort Order 2 ​ Name Natasha Louise ​ Pri…" at bounding box center [118, 105] width 237 height 182
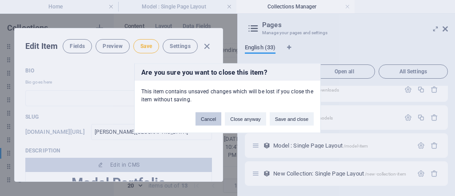
click at [207, 118] on button "Cancel" at bounding box center [208, 118] width 26 height 13
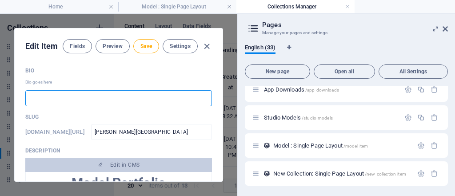
click at [135, 102] on input "text" at bounding box center [118, 98] width 187 height 16
paste input "Natasha has several years of modelling experience in studio, on location and ha…"
click at [72, 97] on input "Natasha has several years of modelling experience in studio, on location and ha…" at bounding box center [118, 98] width 187 height 16
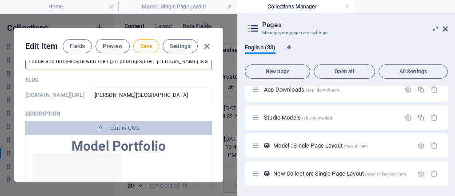
scroll to position [498, 0]
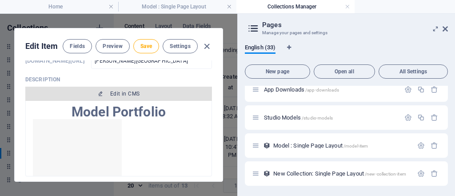
type input "Natasha has several years of modelling experience in studio, on location and ha…"
click at [132, 94] on span "Edit in CMS" at bounding box center [124, 93] width 29 height 7
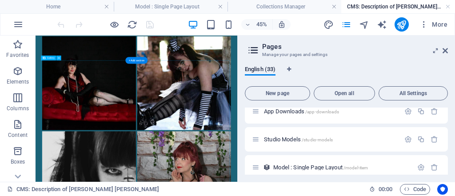
scroll to position [71, 0]
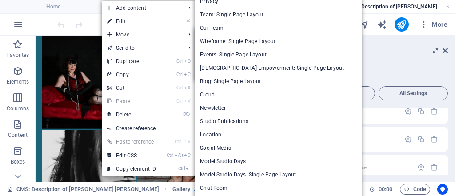
drag, startPoint x: 129, startPoint y: 17, endPoint x: 131, endPoint y: 22, distance: 5.1
click at [129, 18] on link "⏎ Edit" at bounding box center [132, 21] width 60 height 13
select select "4"
select select "%"
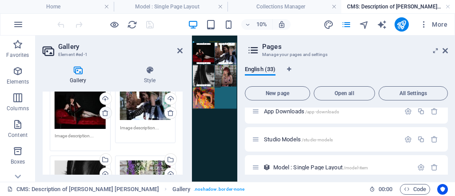
click at [104, 109] on icon at bounding box center [105, 112] width 7 height 7
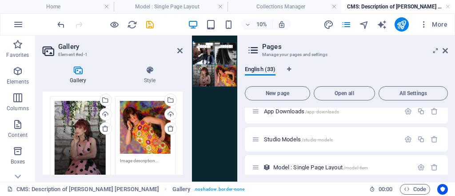
scroll to position [142, 0]
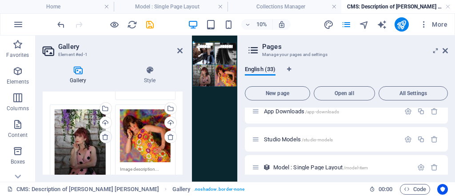
click at [102, 134] on icon at bounding box center [105, 136] width 7 height 7
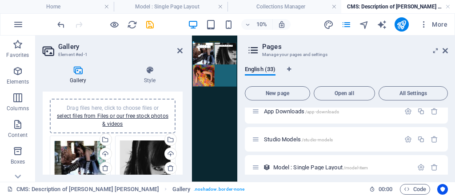
scroll to position [0, 0]
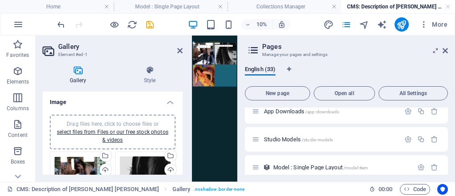
click at [131, 123] on span "Drag files here, click to choose files or select files from Files or our free s…" at bounding box center [113, 132] width 112 height 22
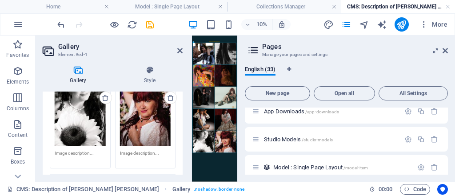
scroll to position [426, 0]
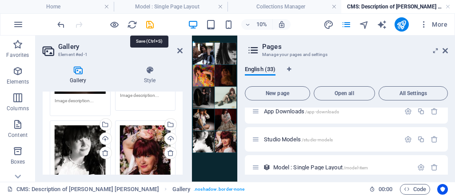
click at [150, 25] on icon "save" at bounding box center [150, 25] width 10 height 10
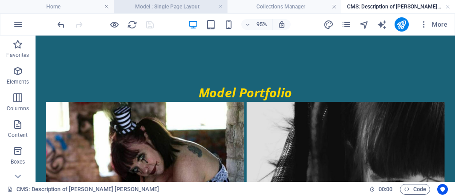
click at [175, 10] on h4 "Model : Single Page Layout" at bounding box center [171, 7] width 114 height 10
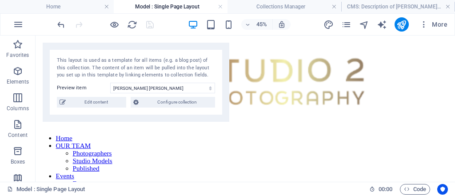
scroll to position [315, 0]
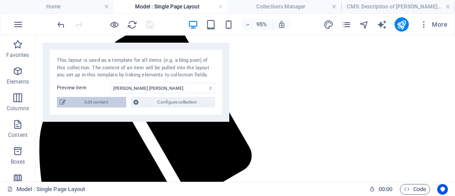
click at [112, 102] on span "Edit content" at bounding box center [95, 102] width 55 height 11
type input "natasha-louise-uk"
type textarea "Book Natasha Louise, a versatile Senior Studio Model, for TFP or paid shoots in…"
type input "senior studio model, TFP photography, paid shoots, East Midlands model, implied…"
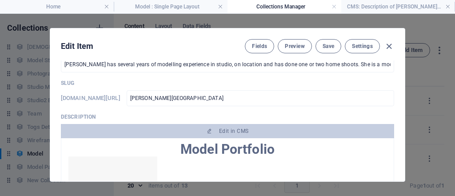
scroll to position [462, 0]
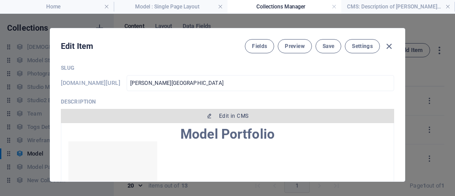
click at [204, 111] on button "Edit in CMS" at bounding box center [227, 116] width 333 height 14
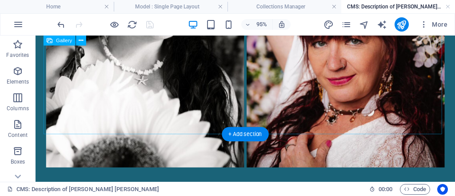
scroll to position [1018, 0]
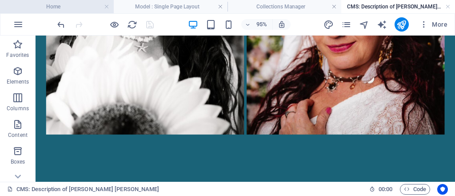
click at [88, 8] on h4 "Home" at bounding box center [57, 7] width 114 height 10
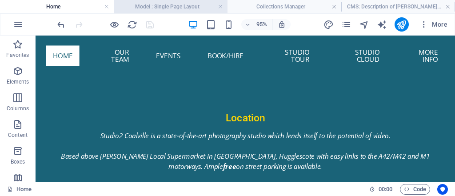
scroll to position [583, 0]
click at [163, 8] on h4 "Model : Single Page Layout" at bounding box center [171, 7] width 114 height 10
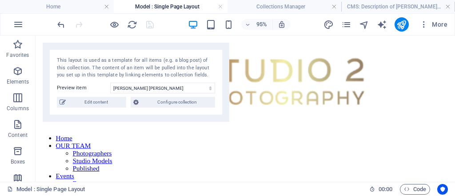
scroll to position [315, 0]
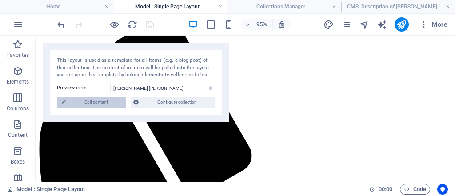
click at [97, 104] on span "Edit content" at bounding box center [95, 102] width 55 height 11
type input "natasha-louise-uk"
type textarea "Book Natasha Louise, a versatile Senior Studio Model, for TFP or paid shoots in…"
type input "senior studio model, TFP photography, paid shoots, East Midlands model, implied…"
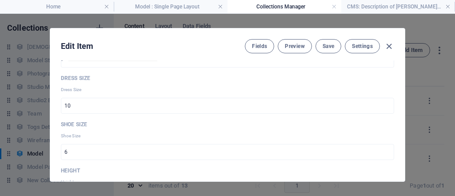
scroll to position [568, 0]
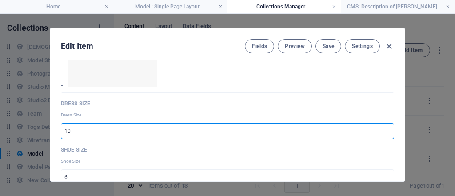
click at [156, 133] on input "10" at bounding box center [227, 131] width 333 height 16
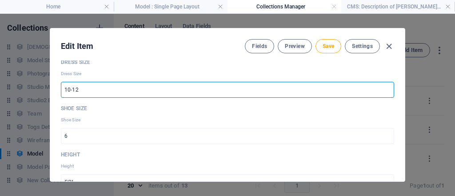
scroll to position [639, 0]
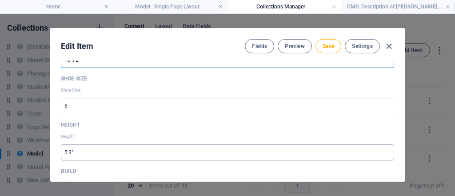
type input "10-12"
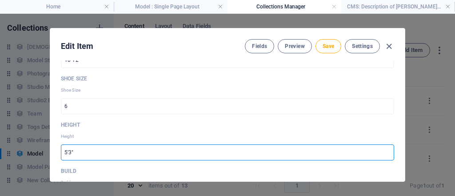
click at [68, 152] on input "5'3"" at bounding box center [227, 152] width 333 height 16
click at [67, 149] on input "5'3.5"" at bounding box center [227, 152] width 333 height 16
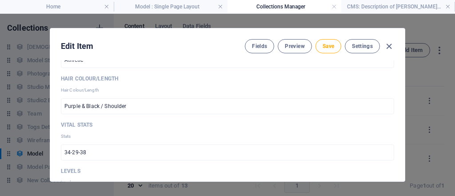
scroll to position [817, 0]
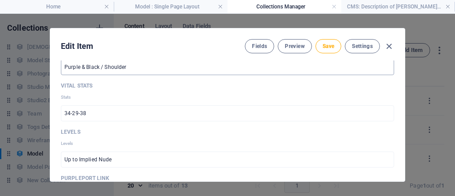
type input "5' 3.5""
click at [100, 66] on input "Purple & Black / Shoulder" at bounding box center [227, 67] width 333 height 16
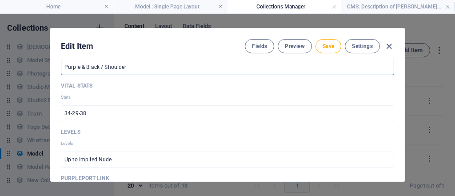
click at [104, 66] on input "Purple & Black / Shoulder" at bounding box center [227, 67] width 333 height 16
type input "Purple & Black / Shoulder"
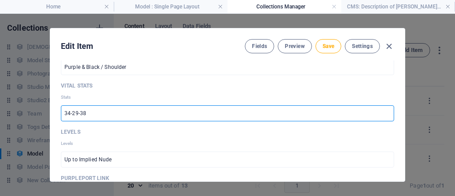
drag, startPoint x: 89, startPoint y: 111, endPoint x: 0, endPoint y: 96, distance: 89.5
click at [0, 97] on div "Edit Item Fields Preview Save Settings Sort Order 2 ​ Name Natasha Louise ​ Pri…" at bounding box center [227, 105] width 455 height 182
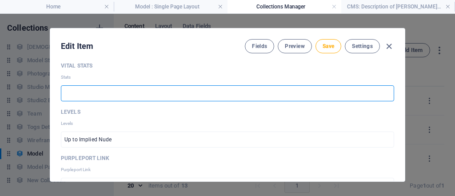
scroll to position [852, 0]
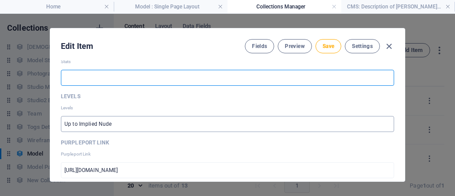
click at [131, 120] on input "Up to Implied Nude" at bounding box center [227, 124] width 333 height 16
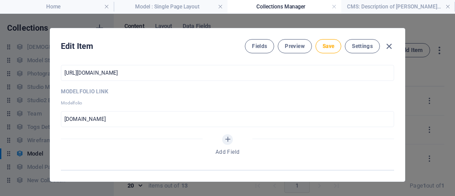
scroll to position [959, 0]
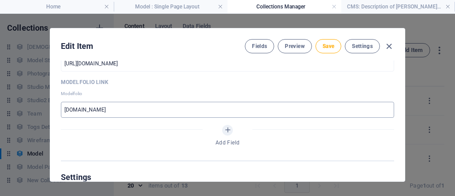
type input "Up to Implied Nude but looking to experiment with Art Nude and Bodyscape"
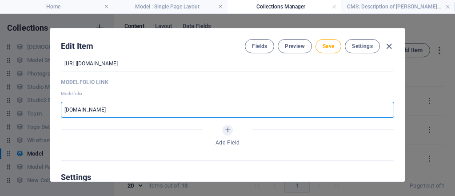
drag, startPoint x: 108, startPoint y: 112, endPoint x: 0, endPoint y: 87, distance: 111.2
click at [0, 93] on div "Edit Item Fields Preview Save Settings Sort Order 2 ​ Name Natasha Louise ​ Pri…" at bounding box center [227, 105] width 455 height 182
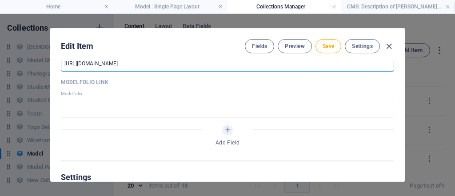
drag, startPoint x: 162, startPoint y: 56, endPoint x: 3, endPoint y: 39, distance: 159.9
click at [61, 48] on div "Edit Item Fields Preview Save Settings Sort Order 2 ​ Name Natasha Louise ​ Pri…" at bounding box center [227, 104] width 355 height 153
paste input "%20"
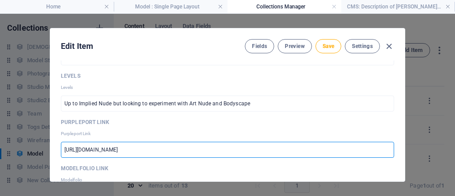
drag, startPoint x: 181, startPoint y: 62, endPoint x: 24, endPoint y: 56, distance: 156.9
click at [27, 56] on div "Edit Item Fields Preview Save Settings Sort Order 2 ​ Name Natasha Louise ​ Pri…" at bounding box center [227, 105] width 455 height 182
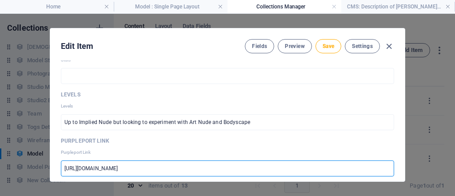
paste input "text"
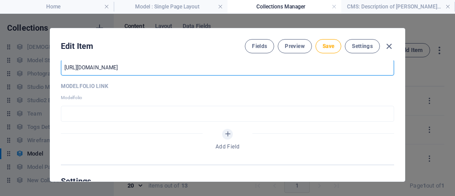
scroll to position [960, 0]
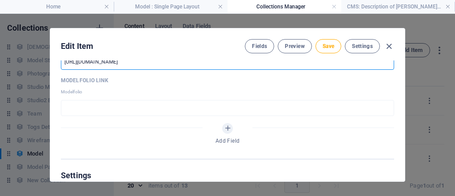
type input "[URL][DOMAIN_NAME]"
click at [153, 105] on input "text" at bounding box center [227, 108] width 333 height 16
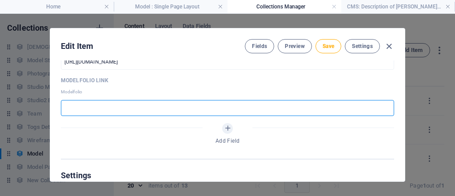
paste input "https://modelfol.io/NatashaLou?referid=1064923"
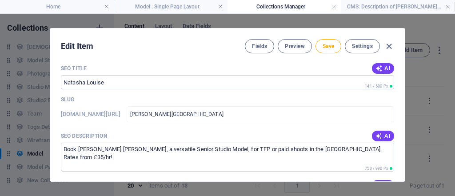
scroll to position [1103, 0]
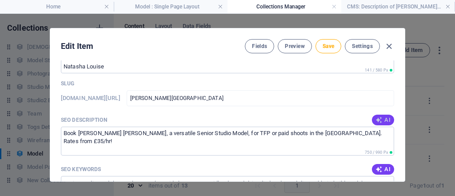
type input "https://modelfol.io/NatashaLou?referid=1064923"
click at [383, 119] on span "AI" at bounding box center [382, 119] width 15 height 7
type textarea "Discover Natasha Louise, a versatile senior studio model in Leicestershire, eag…"
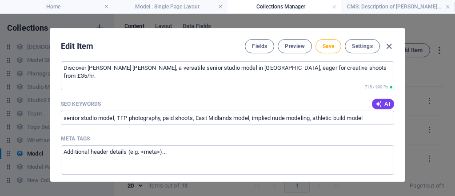
scroll to position [1174, 0]
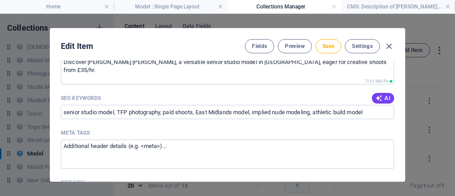
click at [378, 98] on icon "button" at bounding box center [378, 98] width 7 height 7
click at [379, 96] on icon "button" at bounding box center [378, 98] width 7 height 7
type input "senior studio model, vintage retro model, art nude photography, body-scape shoo…"
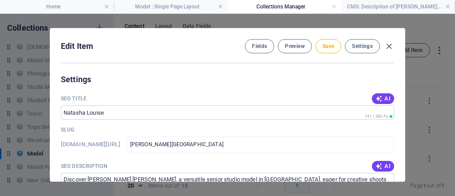
scroll to position [1032, 0]
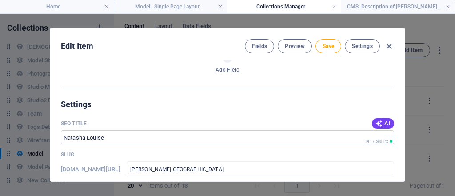
click at [378, 120] on icon "button" at bounding box center [378, 123] width 7 height 7
type input "Natasha Louise - Versatile Model"
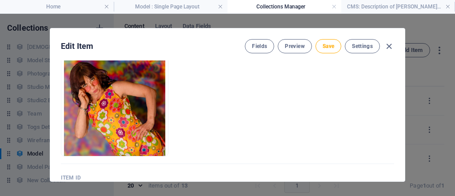
scroll to position [1510, 0]
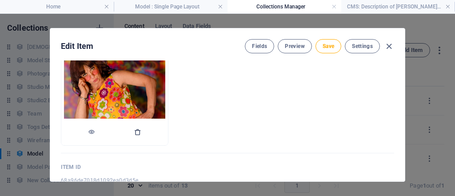
click at [141, 128] on icon "button" at bounding box center [137, 131] width 7 height 7
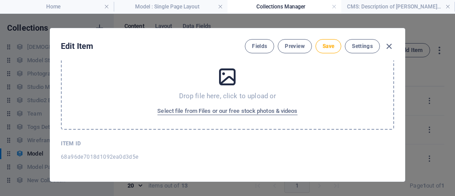
scroll to position [1476, 0]
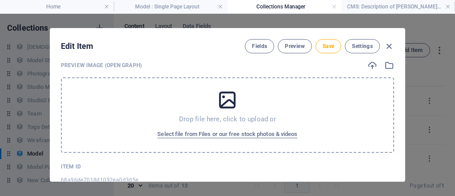
click at [216, 89] on icon at bounding box center [227, 100] width 22 height 22
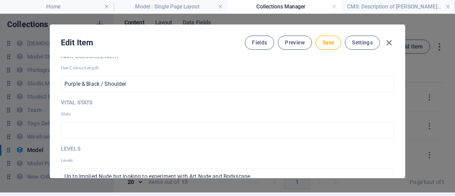
scroll to position [761, 0]
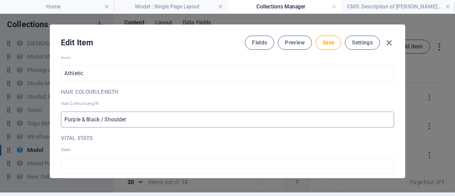
click at [98, 118] on input "Purple & Black / Shoulder" at bounding box center [227, 120] width 333 height 16
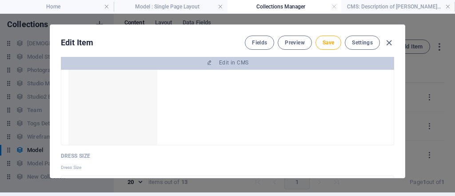
scroll to position [779, 0]
type input "Purple & Black/Shoulder"
click at [335, 42] on button "Save" at bounding box center [328, 43] width 26 height 14
click at [325, 45] on button "Save" at bounding box center [328, 43] width 26 height 14
click at [387, 43] on icon "button" at bounding box center [389, 43] width 10 height 10
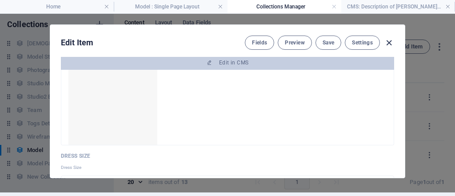
type input "natasha-louise-uk"
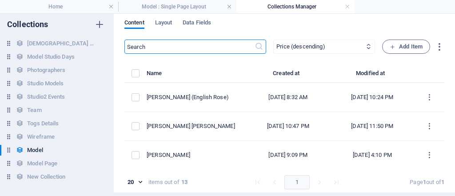
scroll to position [477, 0]
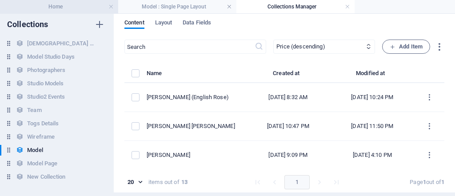
click at [48, 8] on h4 "Home" at bounding box center [59, 7] width 118 height 10
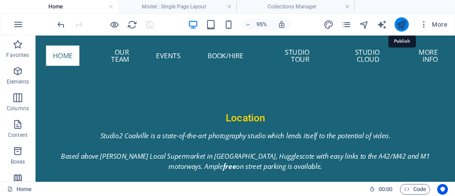
click at [398, 22] on icon "publish" at bounding box center [401, 25] width 10 height 10
